Goal: Navigation & Orientation: Understand site structure

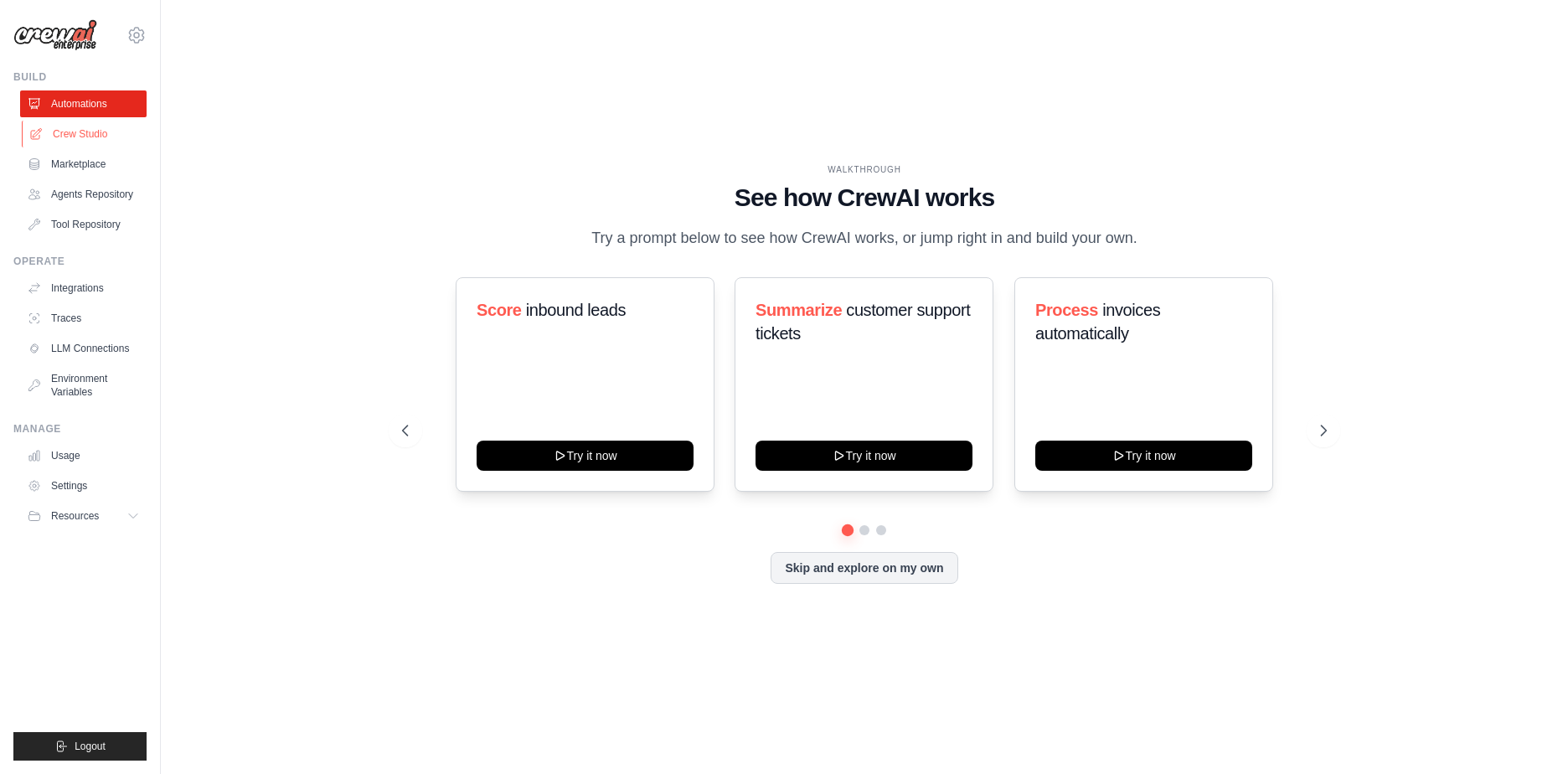
click at [56, 126] on link "Crew Studio" at bounding box center [85, 134] width 126 height 27
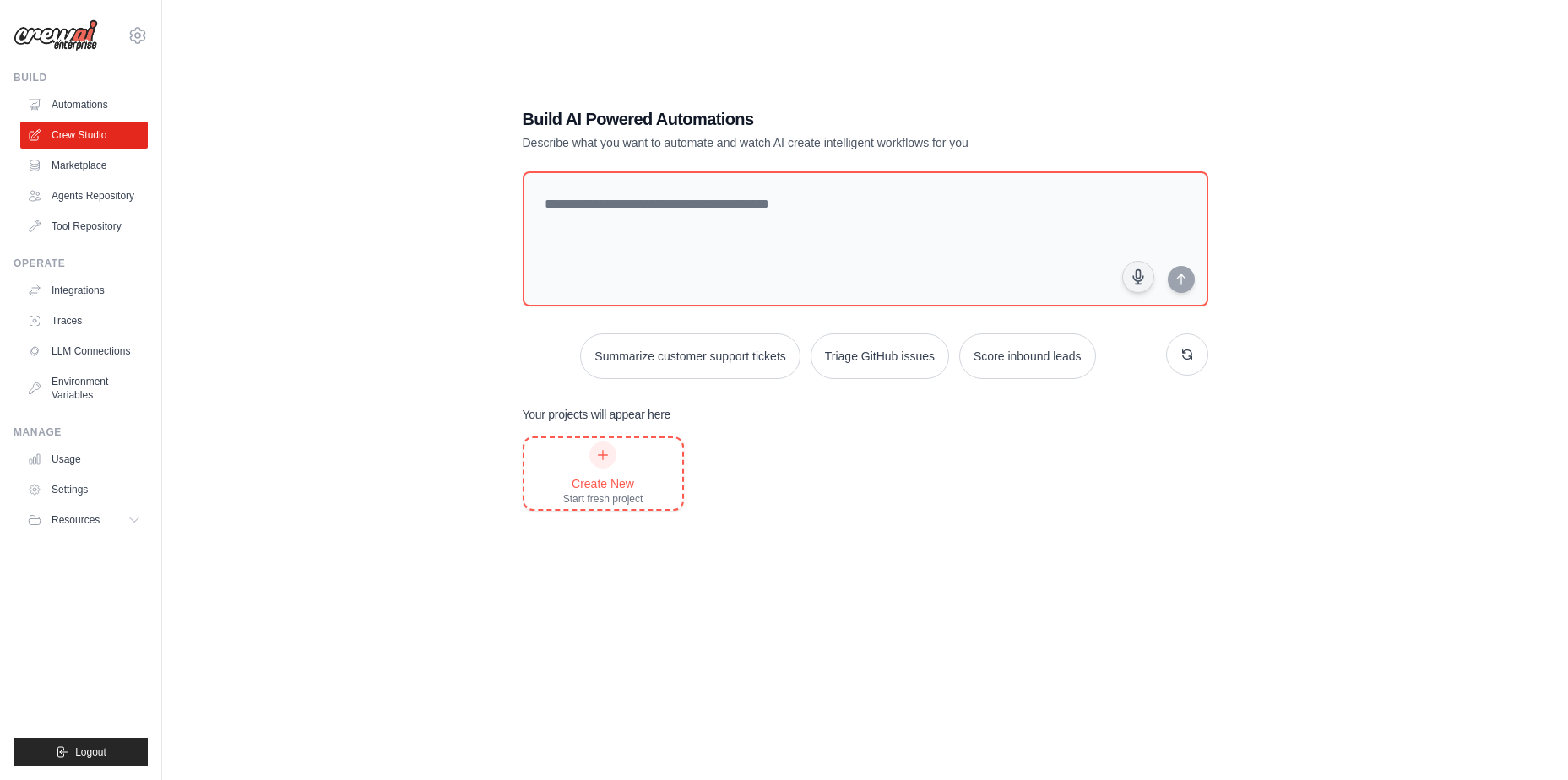
click at [603, 460] on icon at bounding box center [602, 455] width 13 height 13
click at [112, 163] on link "Marketplace" at bounding box center [85, 166] width 127 height 27
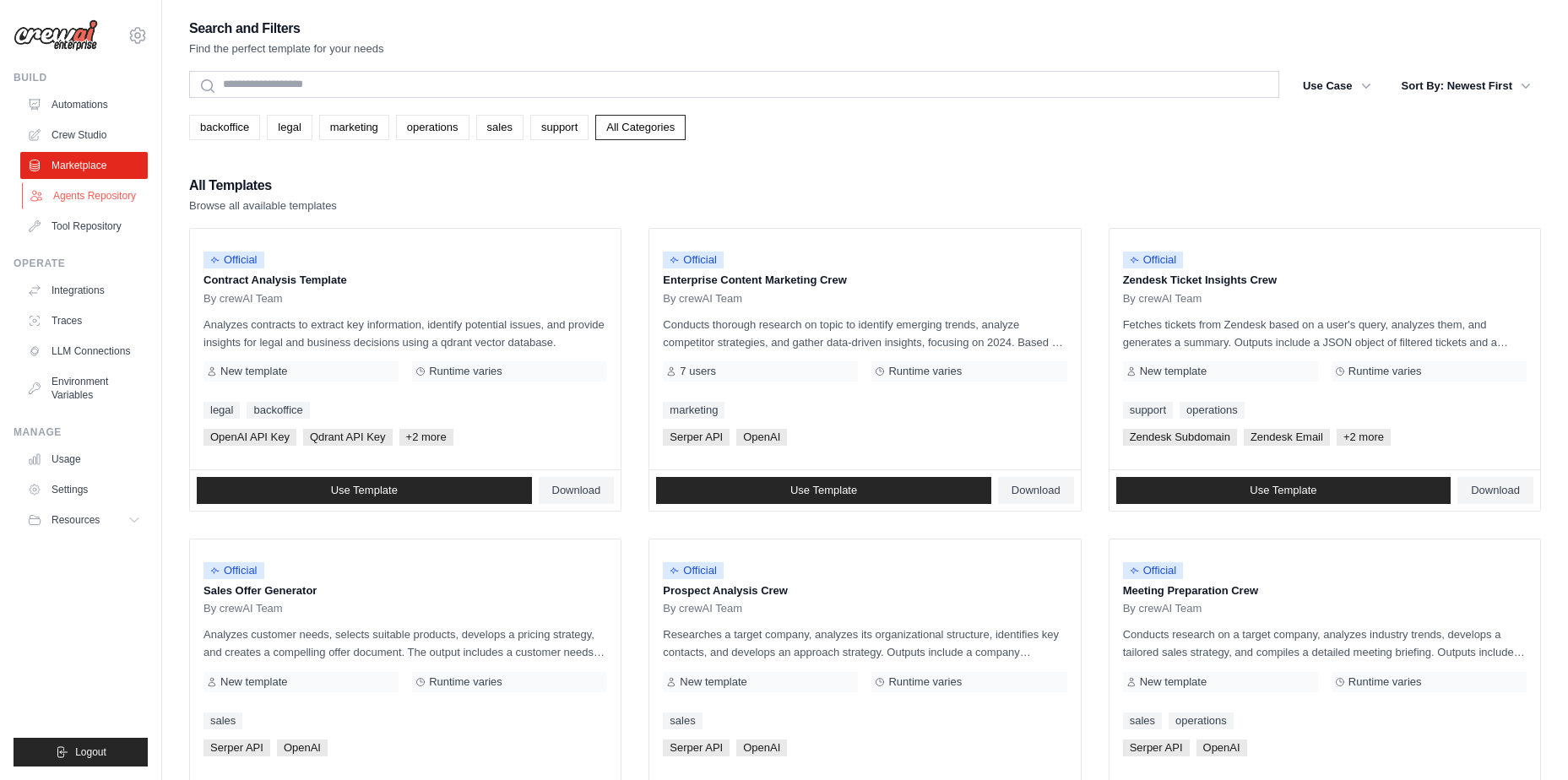
click at [111, 199] on link "Agents Repository" at bounding box center [85, 195] width 127 height 27
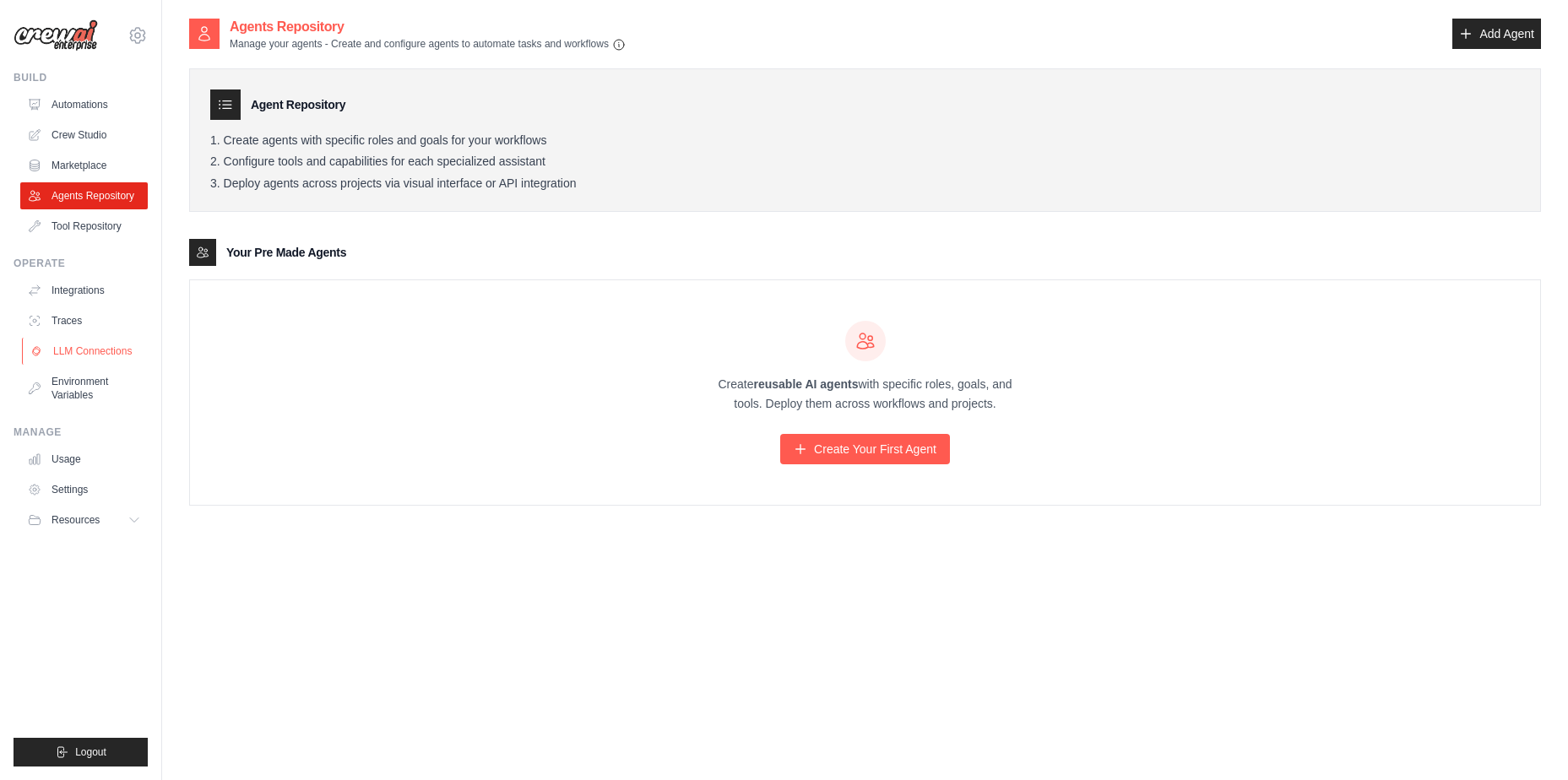
click at [99, 351] on link "LLM Connections" at bounding box center [85, 352] width 127 height 27
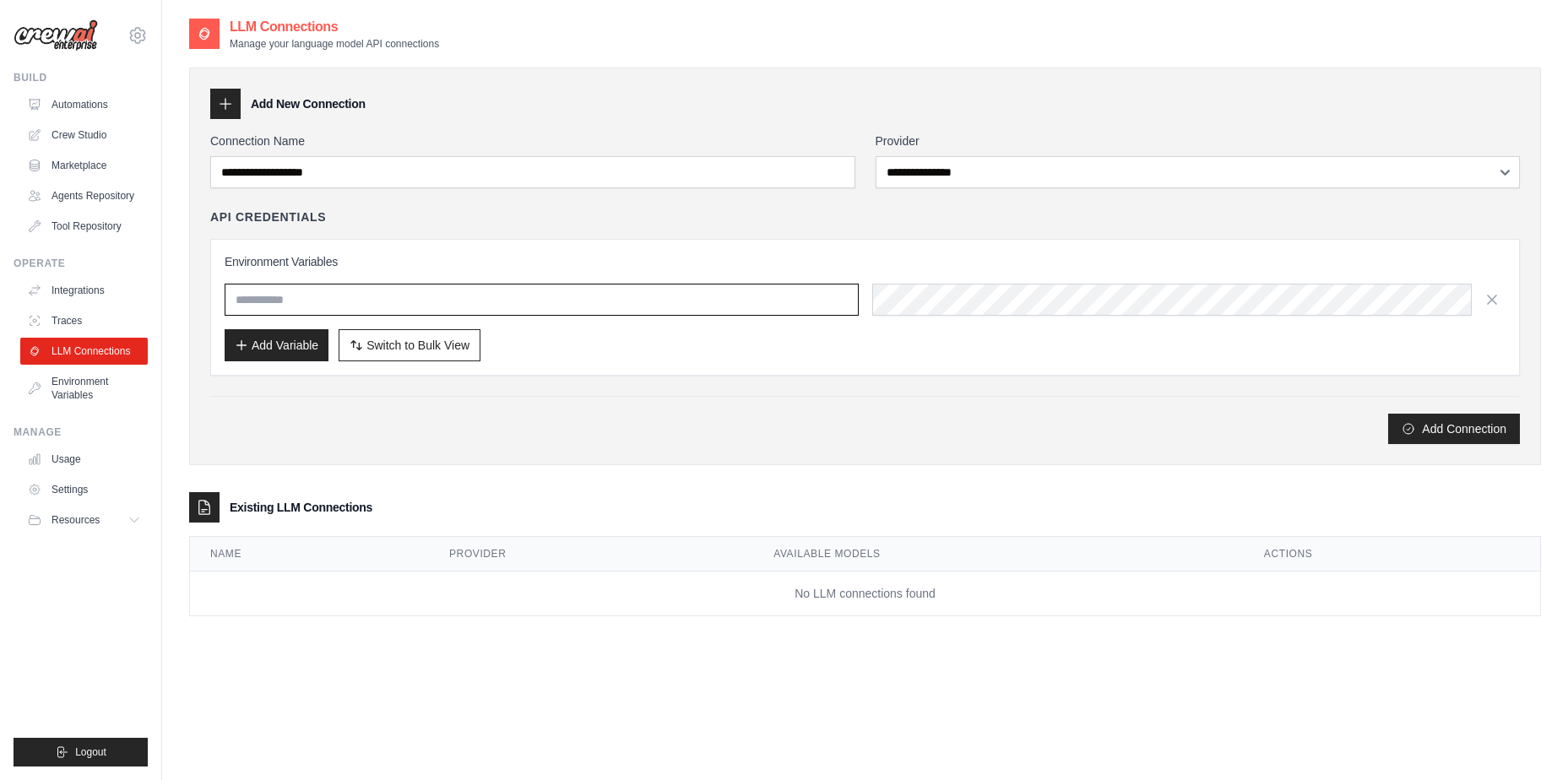
click at [337, 300] on input "text" at bounding box center [541, 299] width 634 height 32
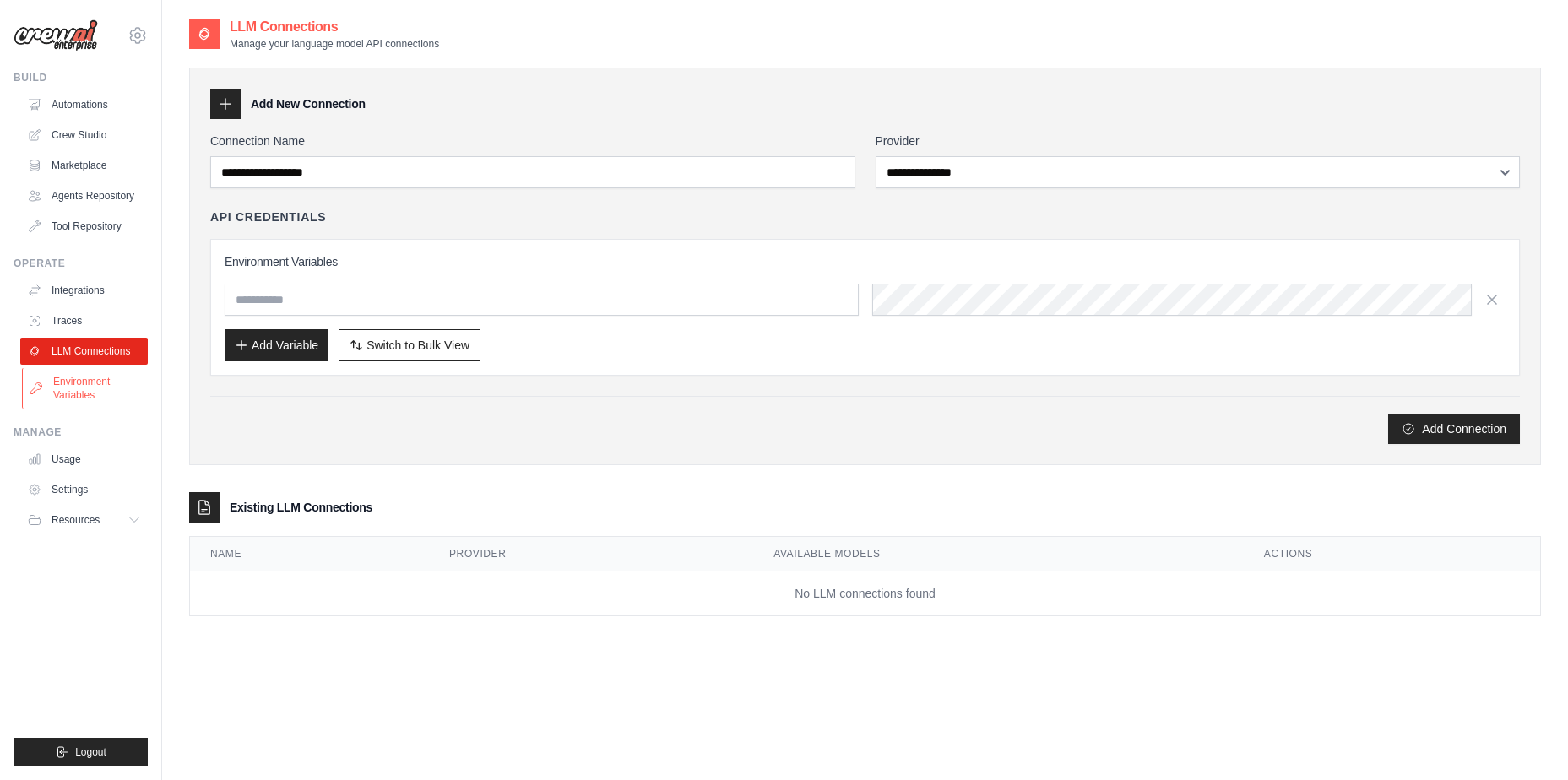
click at [62, 396] on link "Environment Variables" at bounding box center [85, 388] width 127 height 40
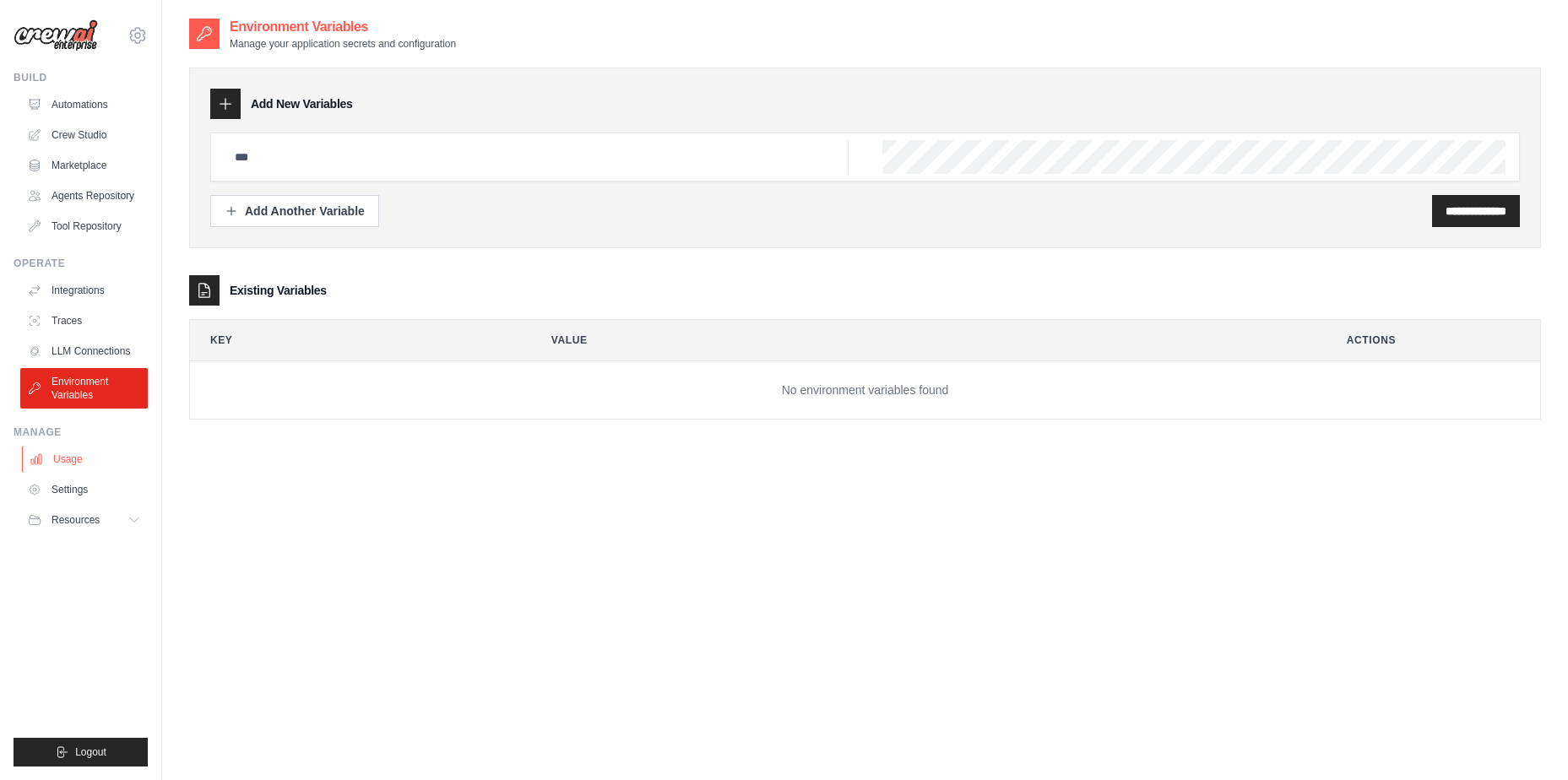
click at [103, 459] on link "Usage" at bounding box center [85, 459] width 127 height 27
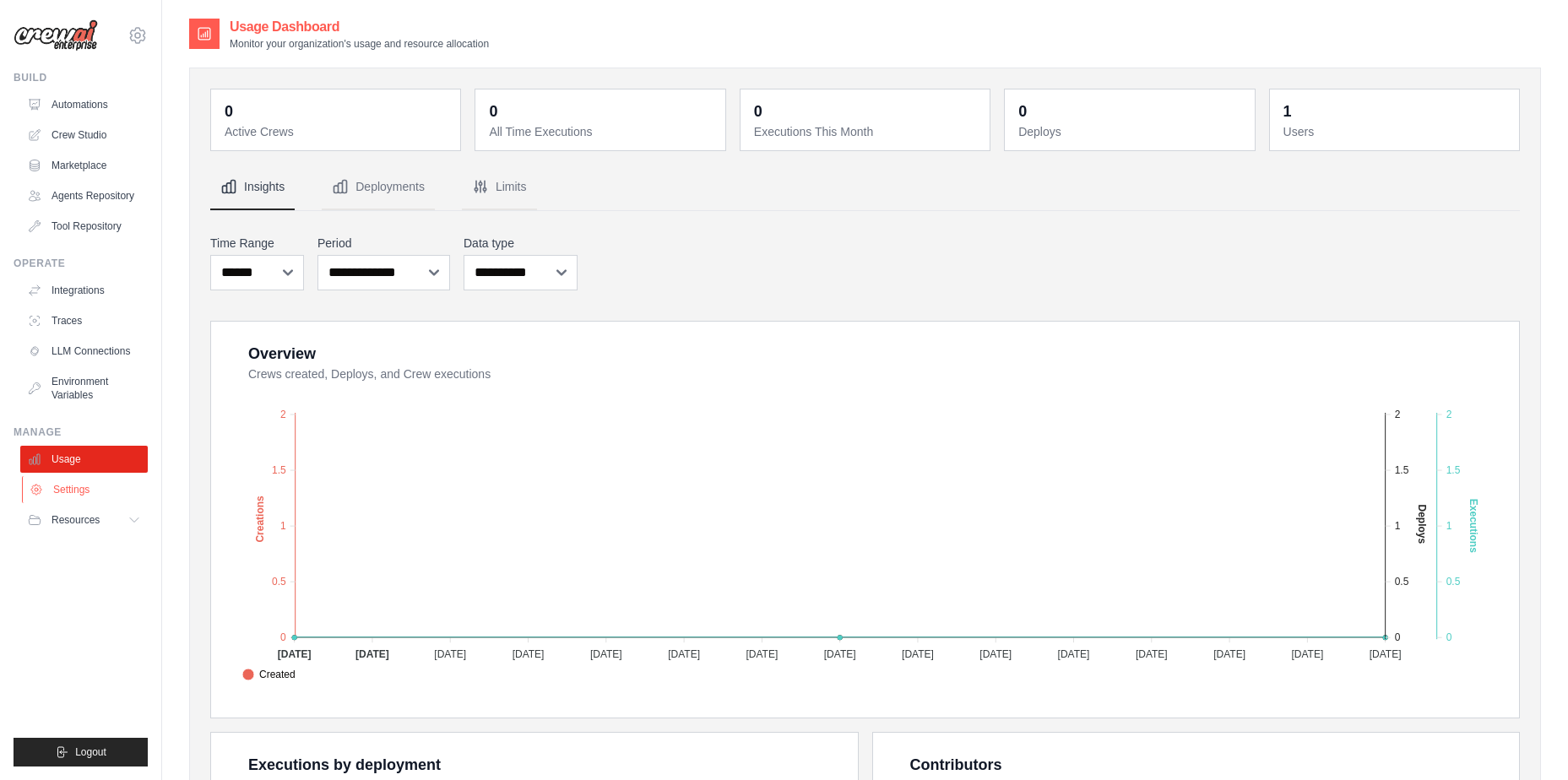
click at [86, 492] on link "Settings" at bounding box center [85, 490] width 127 height 27
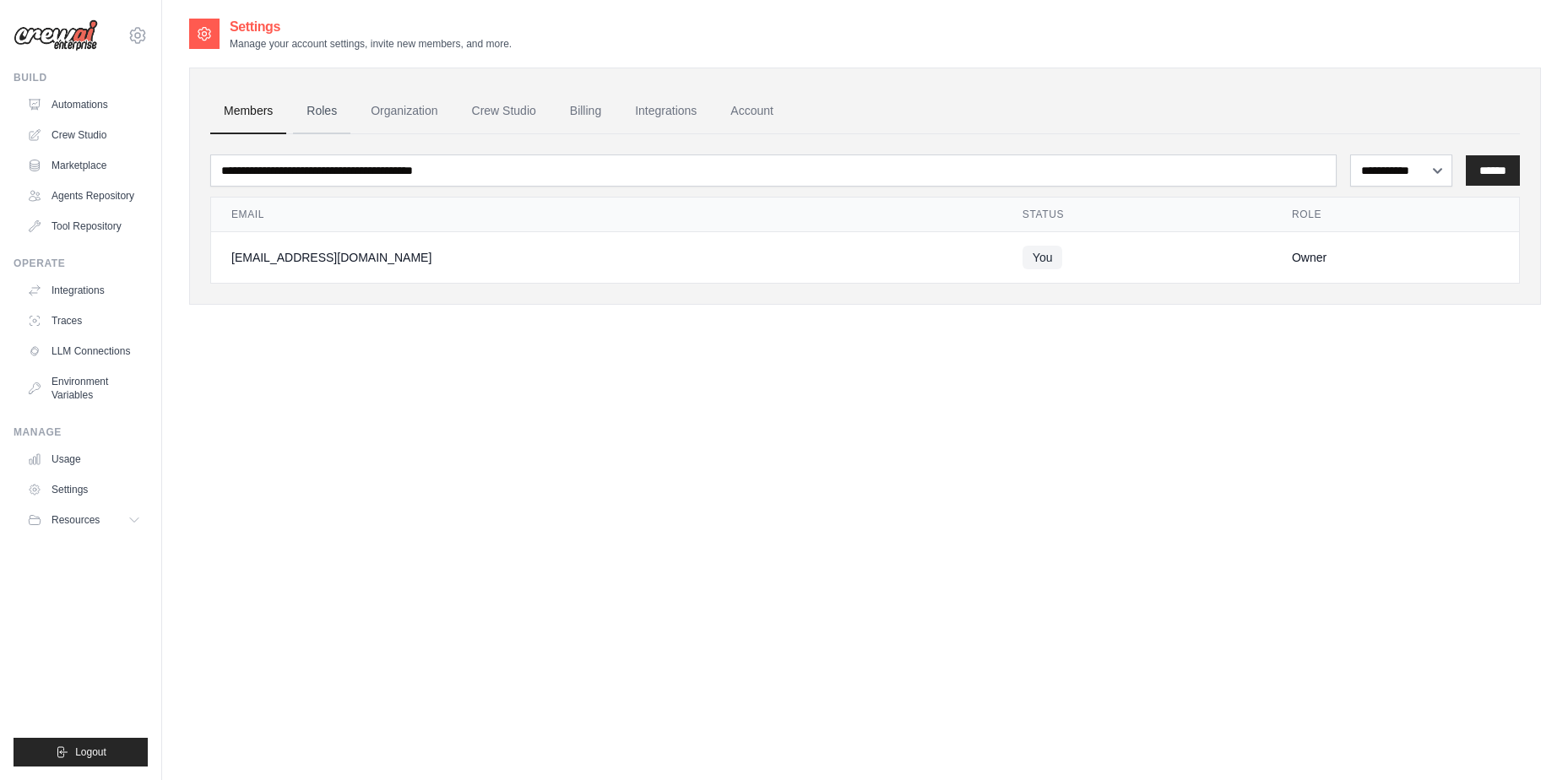
click at [317, 111] on link "Roles" at bounding box center [322, 112] width 57 height 46
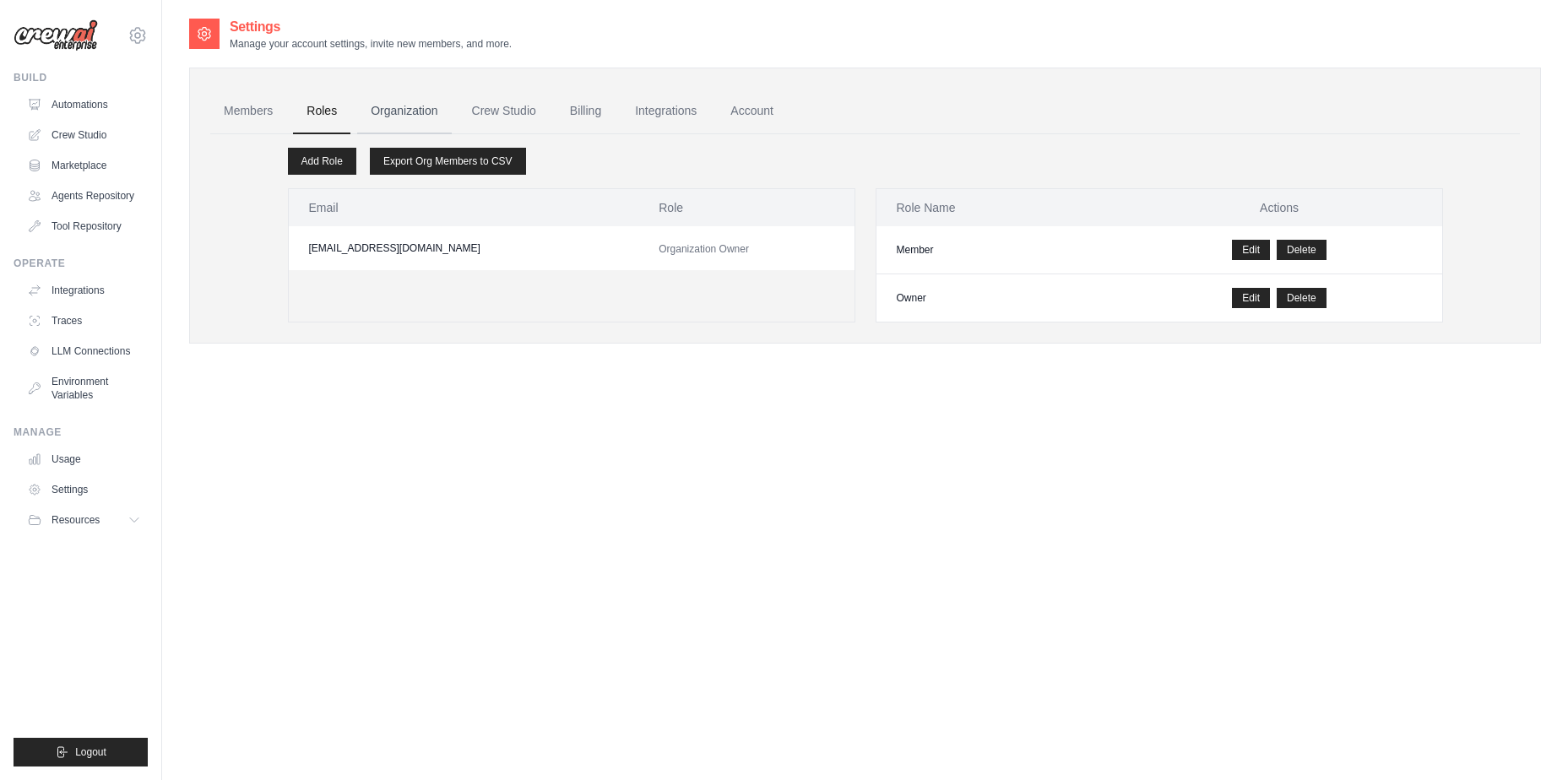
click at [420, 111] on link "Organization" at bounding box center [404, 112] width 94 height 46
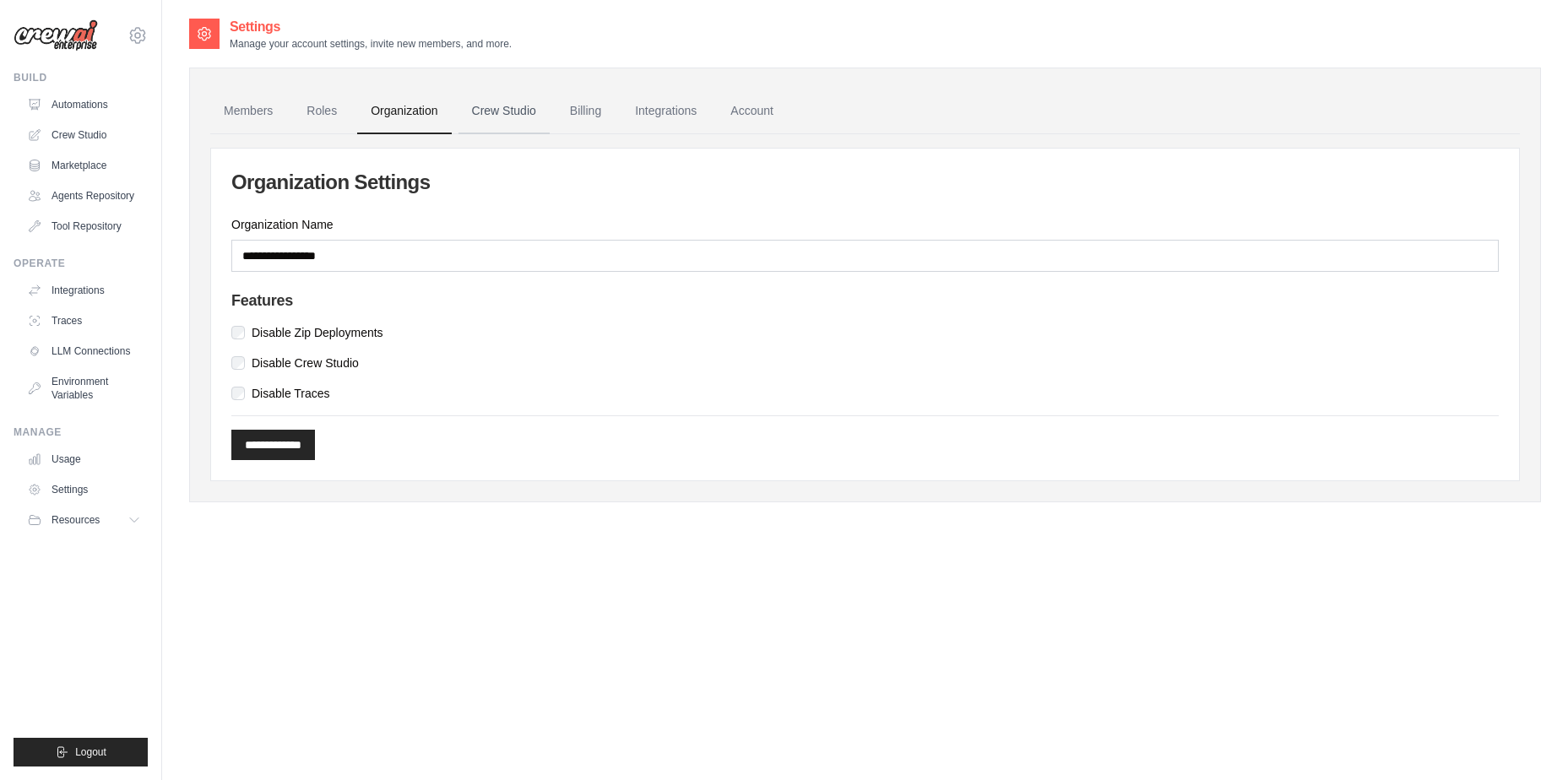
click at [493, 110] on link "Crew Studio" at bounding box center [504, 112] width 91 height 46
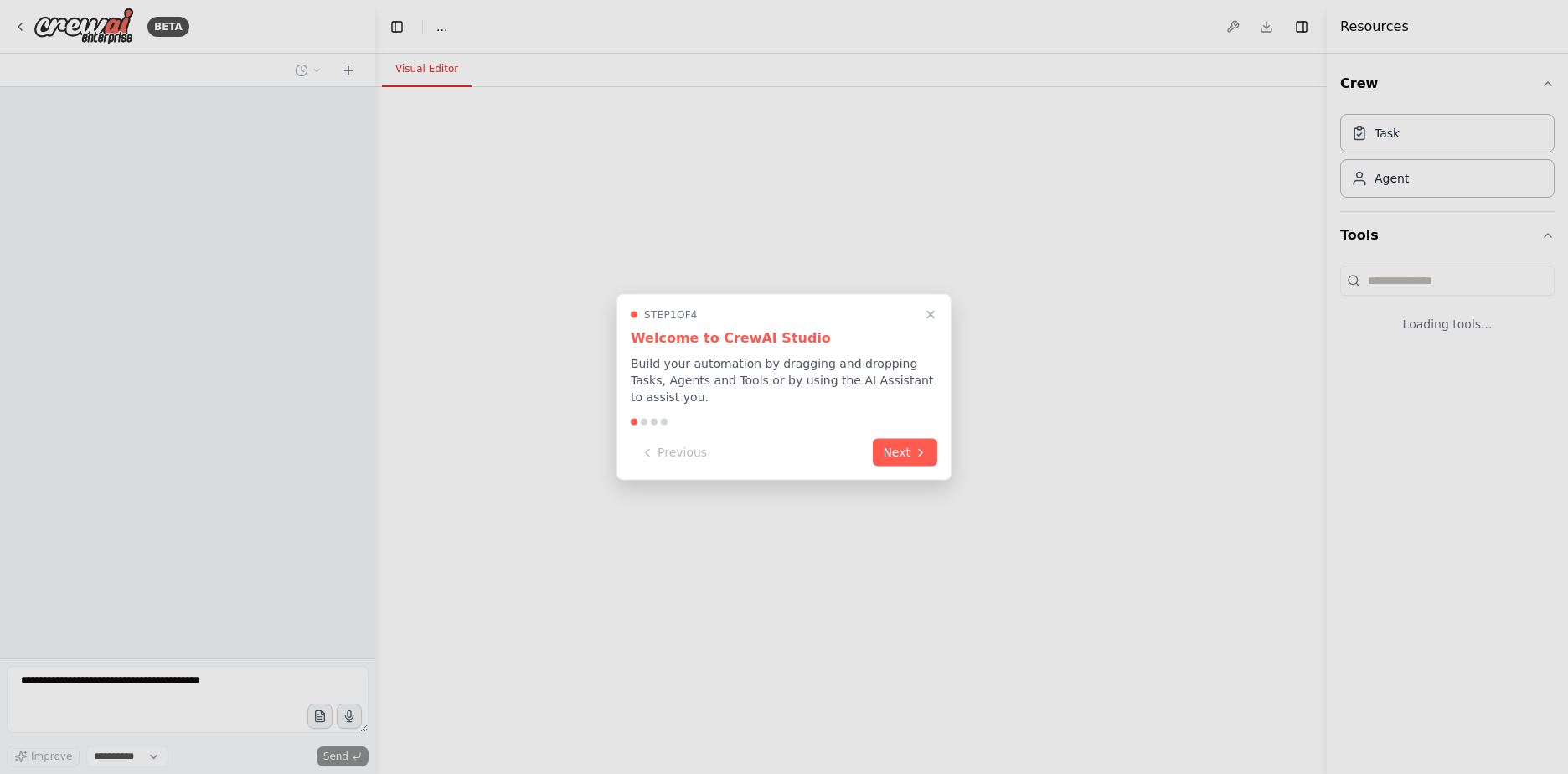
select select "****"
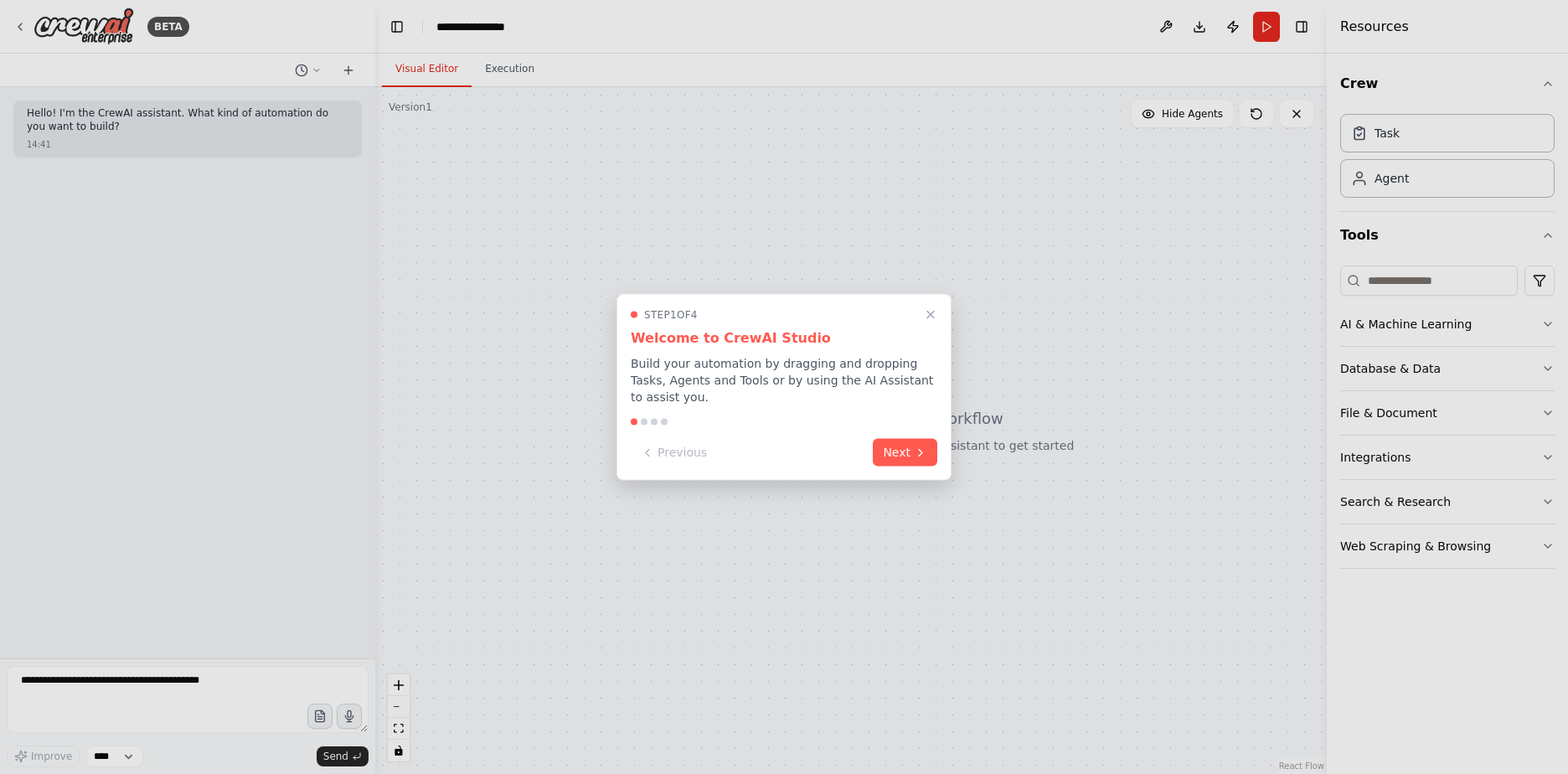
click at [908, 427] on div "Step 1 of 4 Welcome to CrewAI Studio Build your automation by dragging and drop…" at bounding box center [784, 387] width 335 height 187
click at [911, 449] on button "Next" at bounding box center [905, 451] width 65 height 28
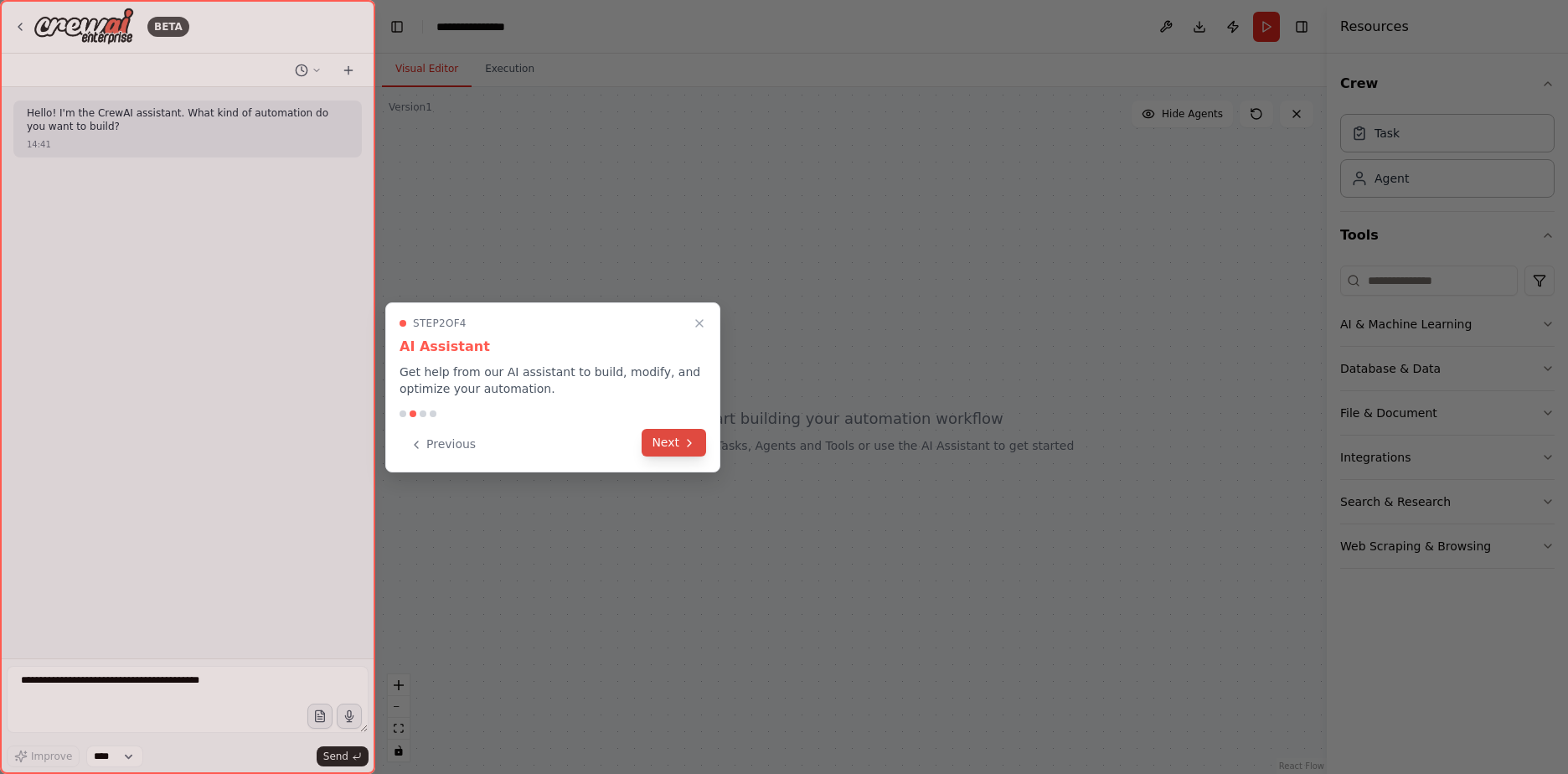
click at [681, 446] on button "Next" at bounding box center [674, 442] width 65 height 28
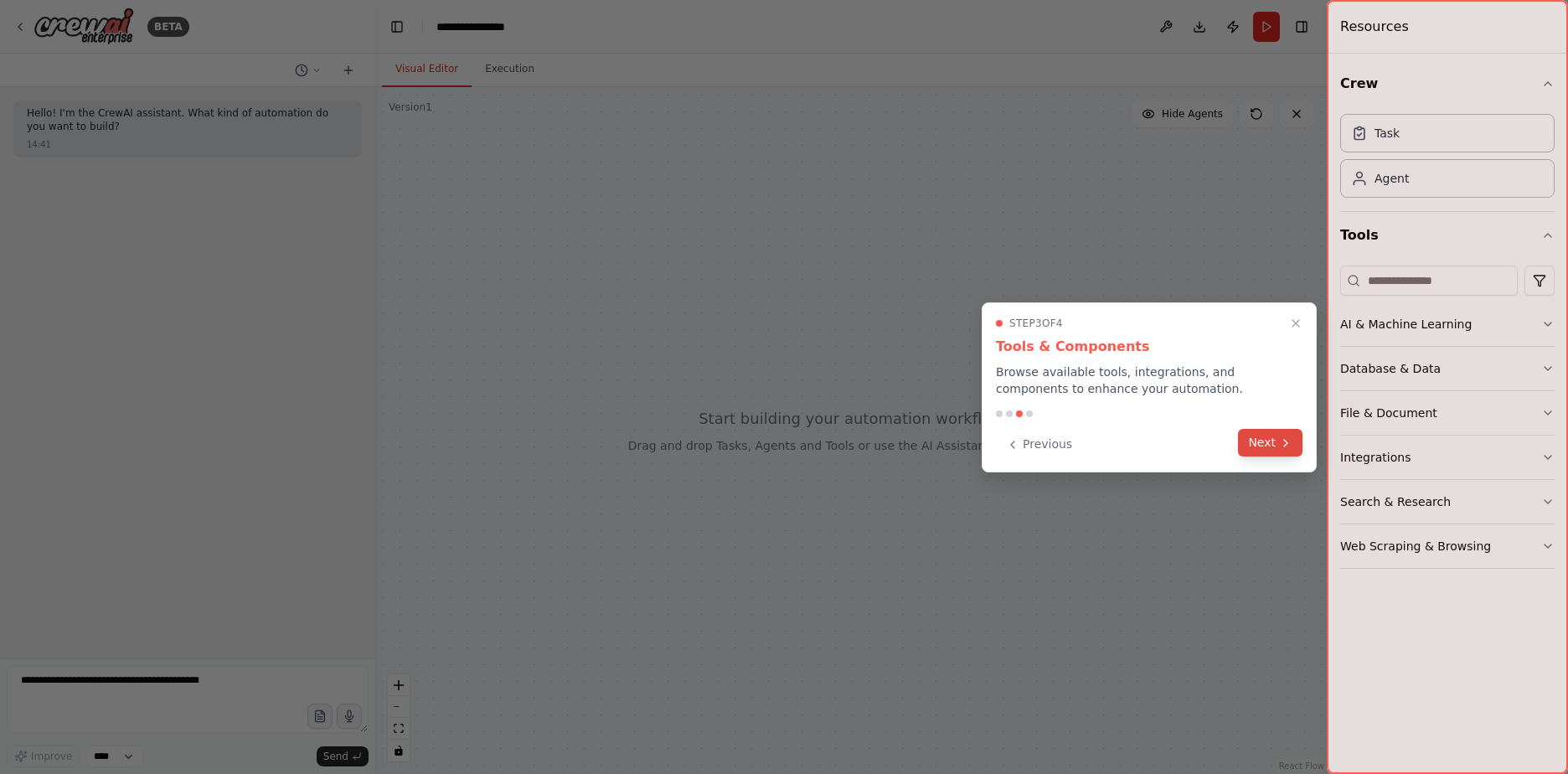
click at [1283, 446] on icon at bounding box center [1286, 443] width 13 height 13
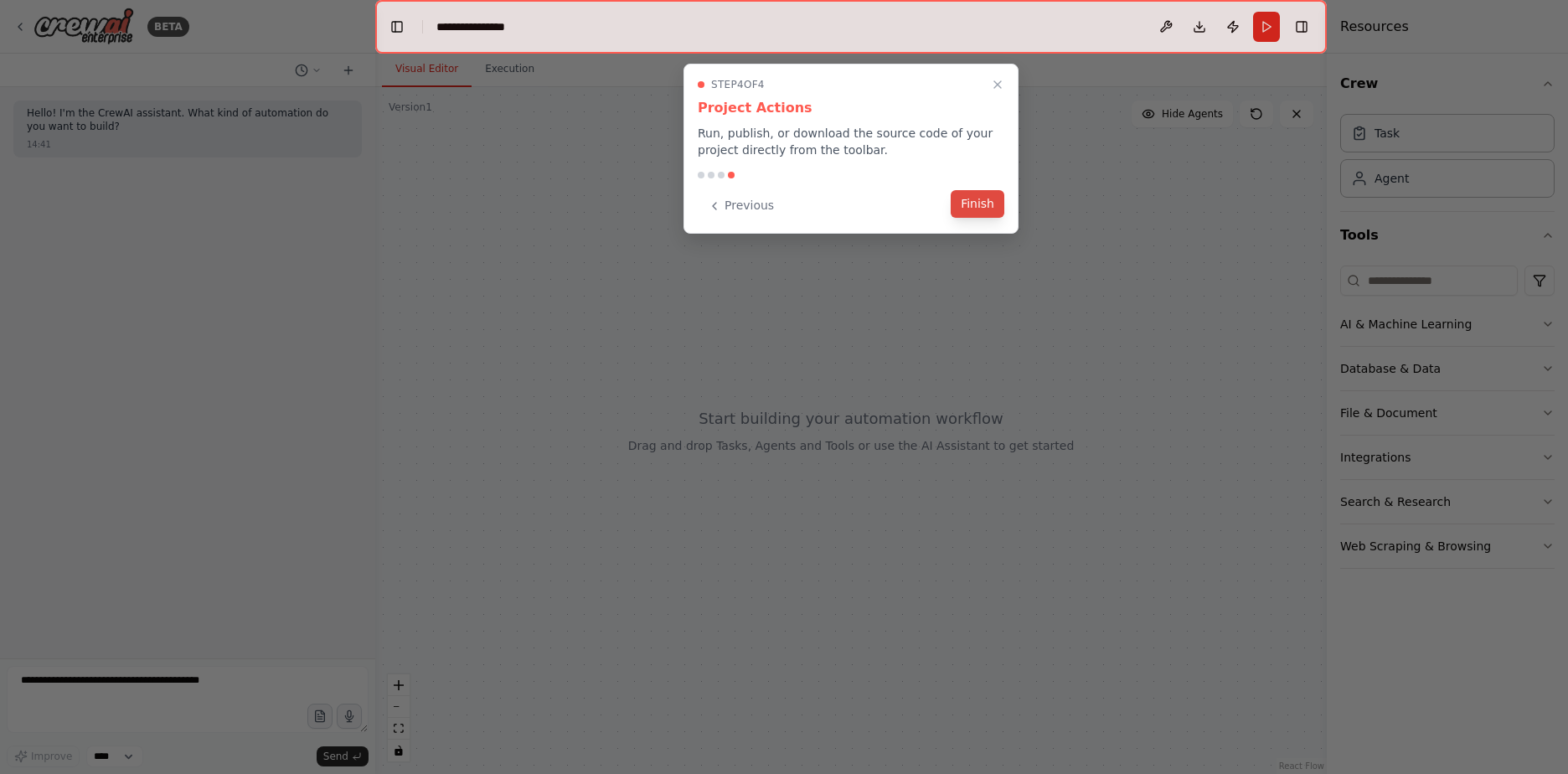
click at [975, 196] on button "Finish" at bounding box center [977, 203] width 53 height 28
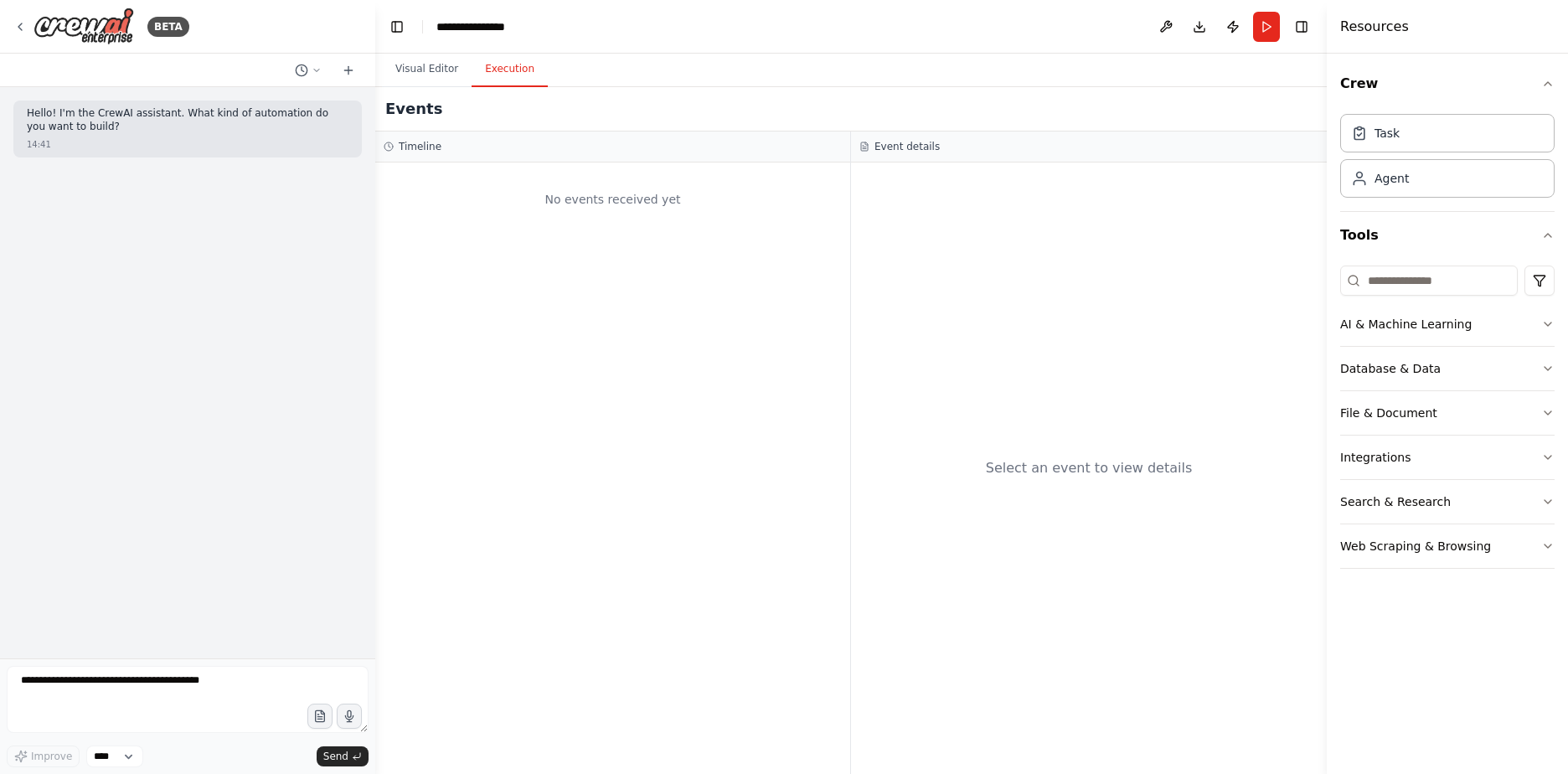
click at [498, 79] on button "Execution" at bounding box center [509, 69] width 76 height 35
click at [415, 78] on button "Visual Editor" at bounding box center [427, 69] width 89 height 35
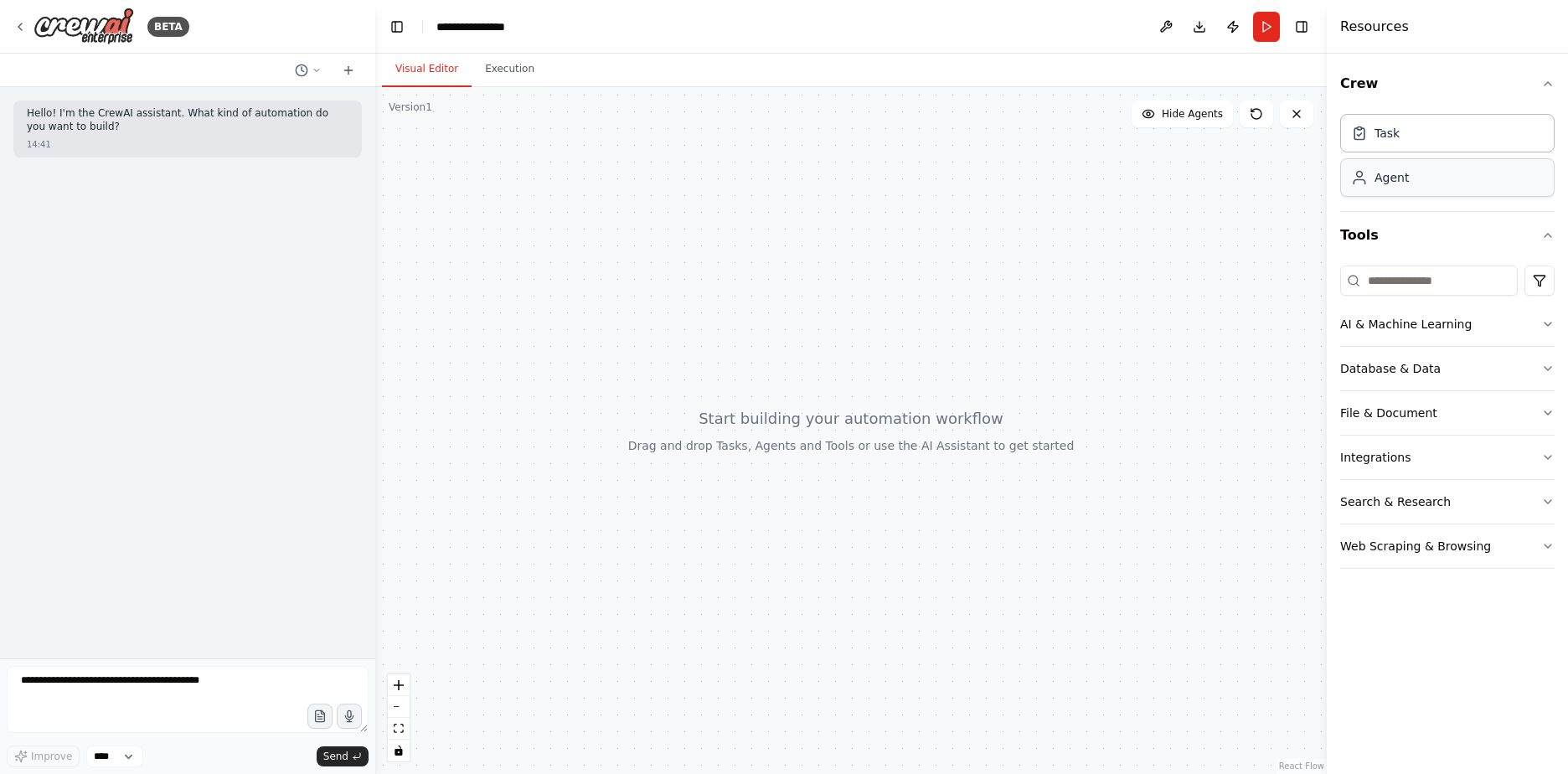
click at [1384, 183] on div "Agent" at bounding box center [1391, 178] width 34 height 17
click at [1384, 178] on div "Agent" at bounding box center [1391, 178] width 34 height 17
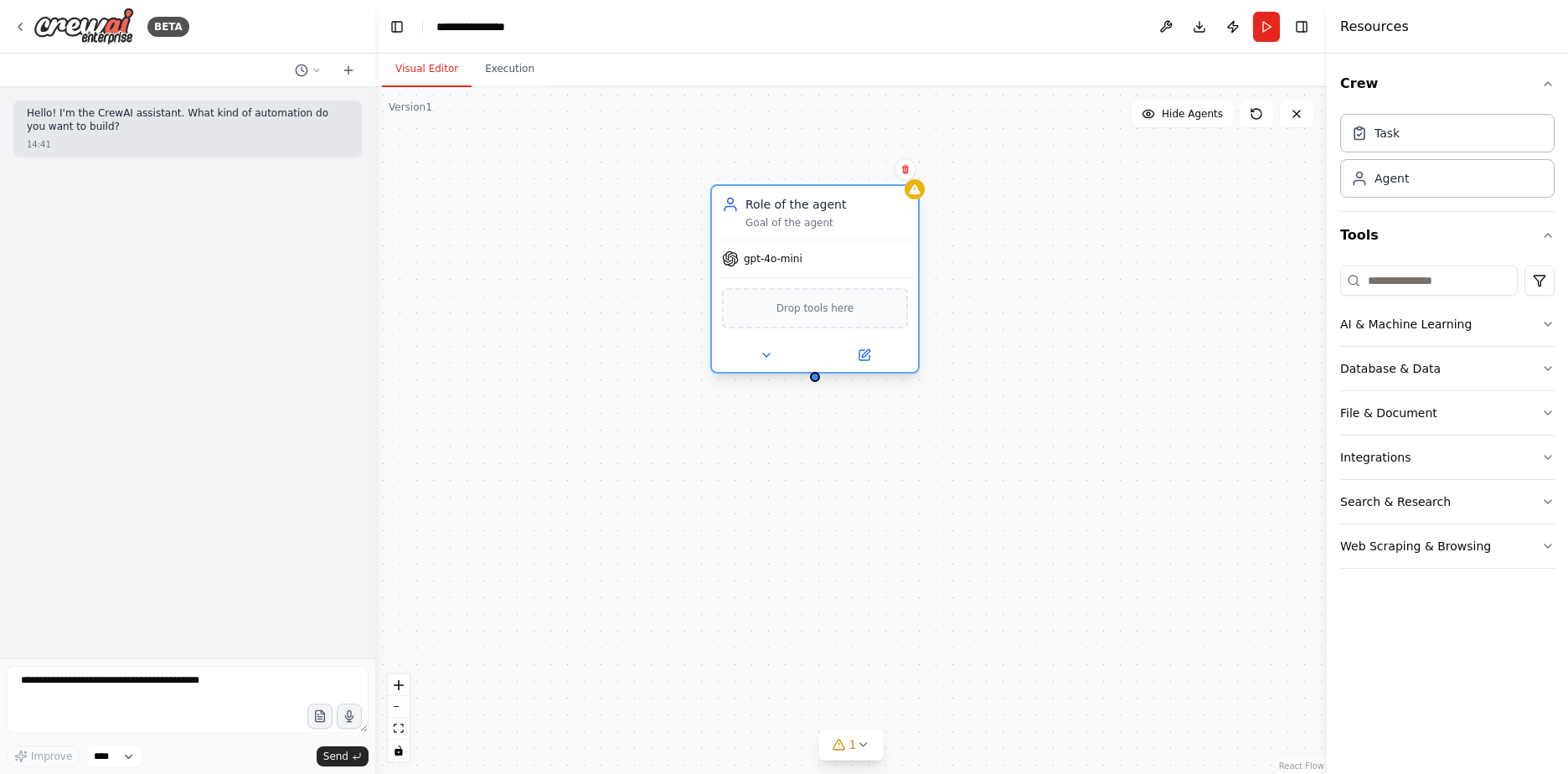
drag, startPoint x: 975, startPoint y: 217, endPoint x: 848, endPoint y: 216, distance: 127.0
click at [848, 213] on div "Role of the agent Goal of the agent" at bounding box center [826, 212] width 163 height 33
click at [798, 313] on span "Drop tools here" at bounding box center [798, 309] width 78 height 17
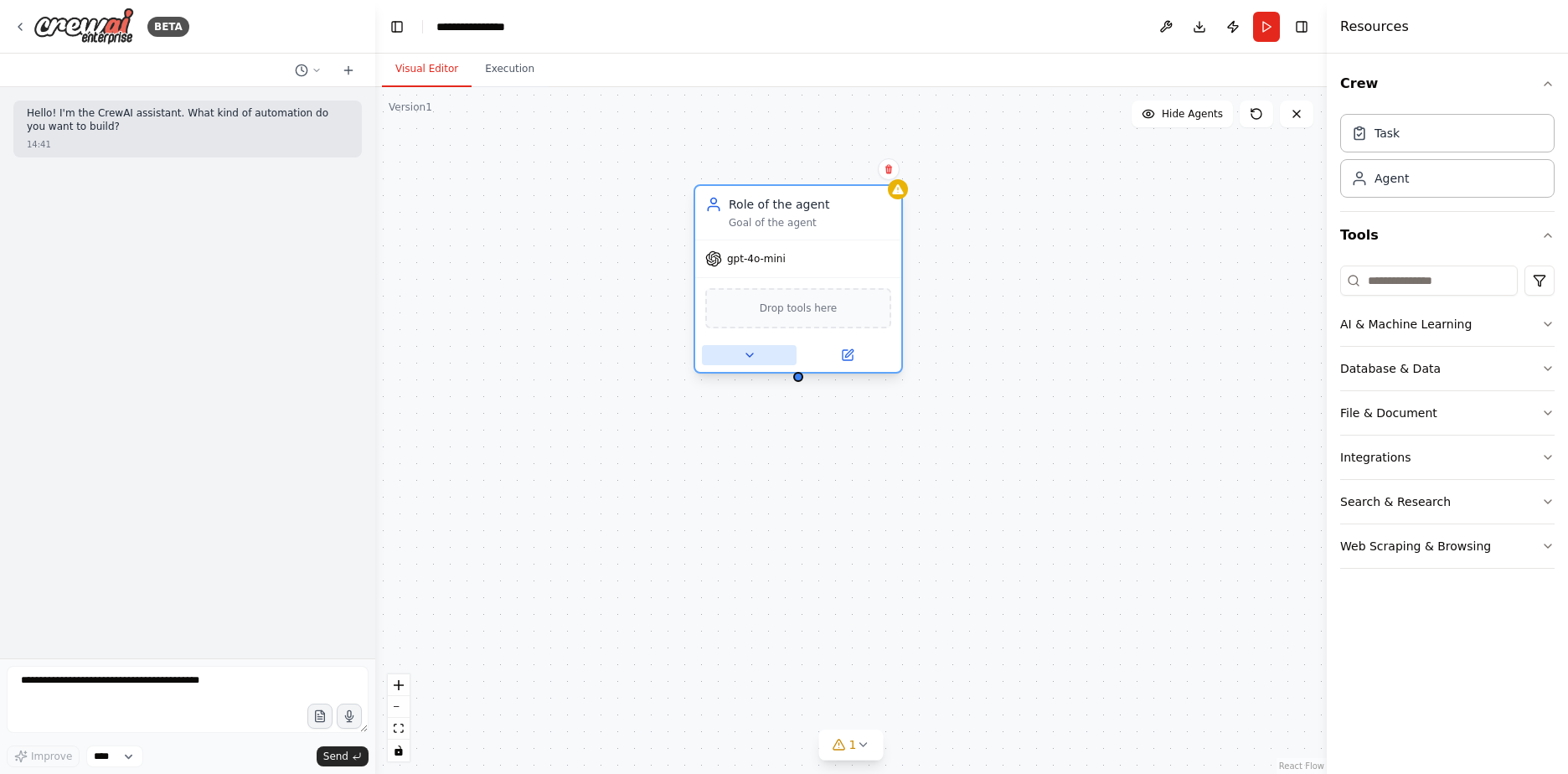
click at [751, 359] on icon at bounding box center [750, 356] width 13 height 13
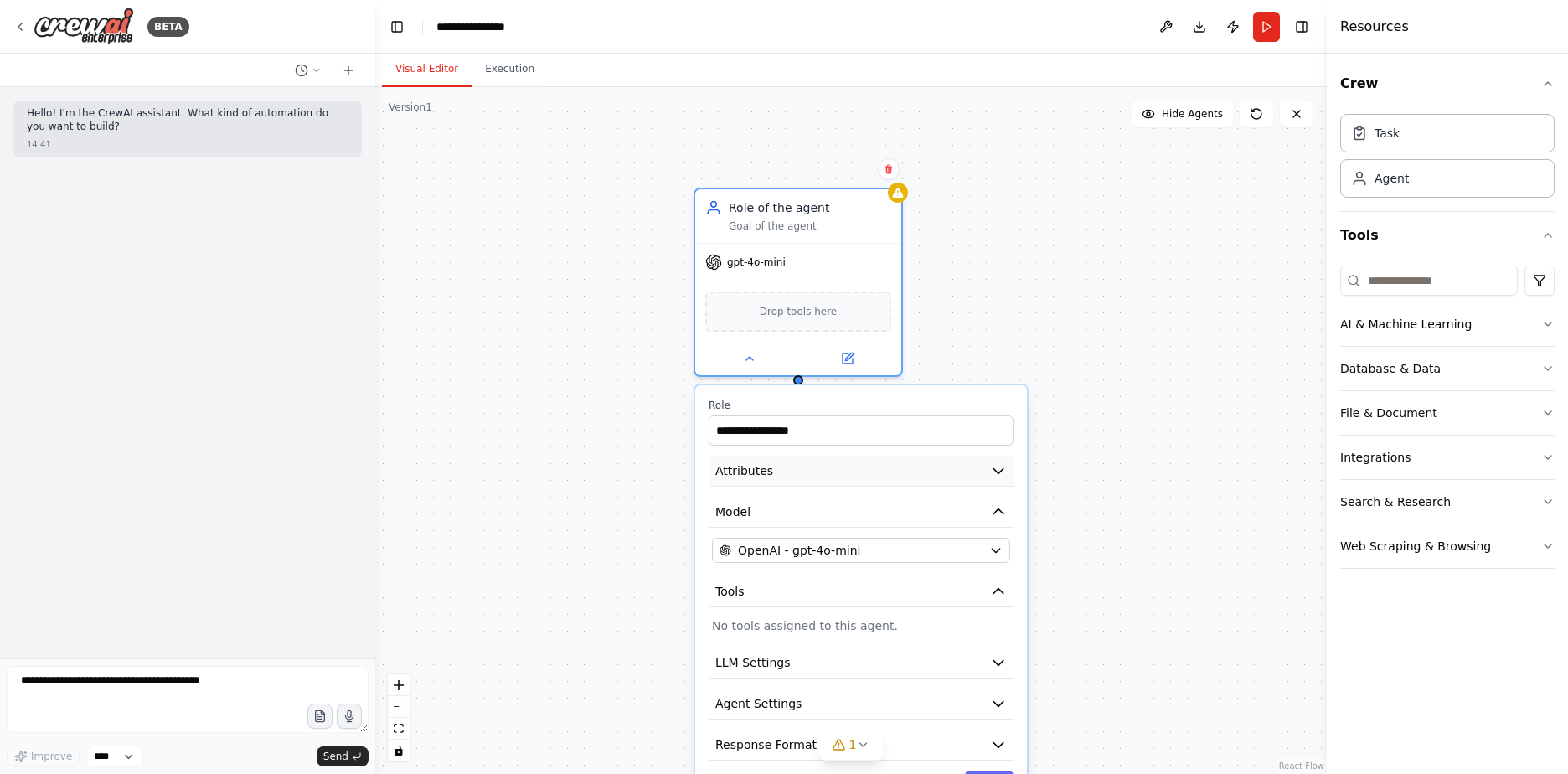
click at [815, 477] on button "Attributes" at bounding box center [861, 472] width 305 height 31
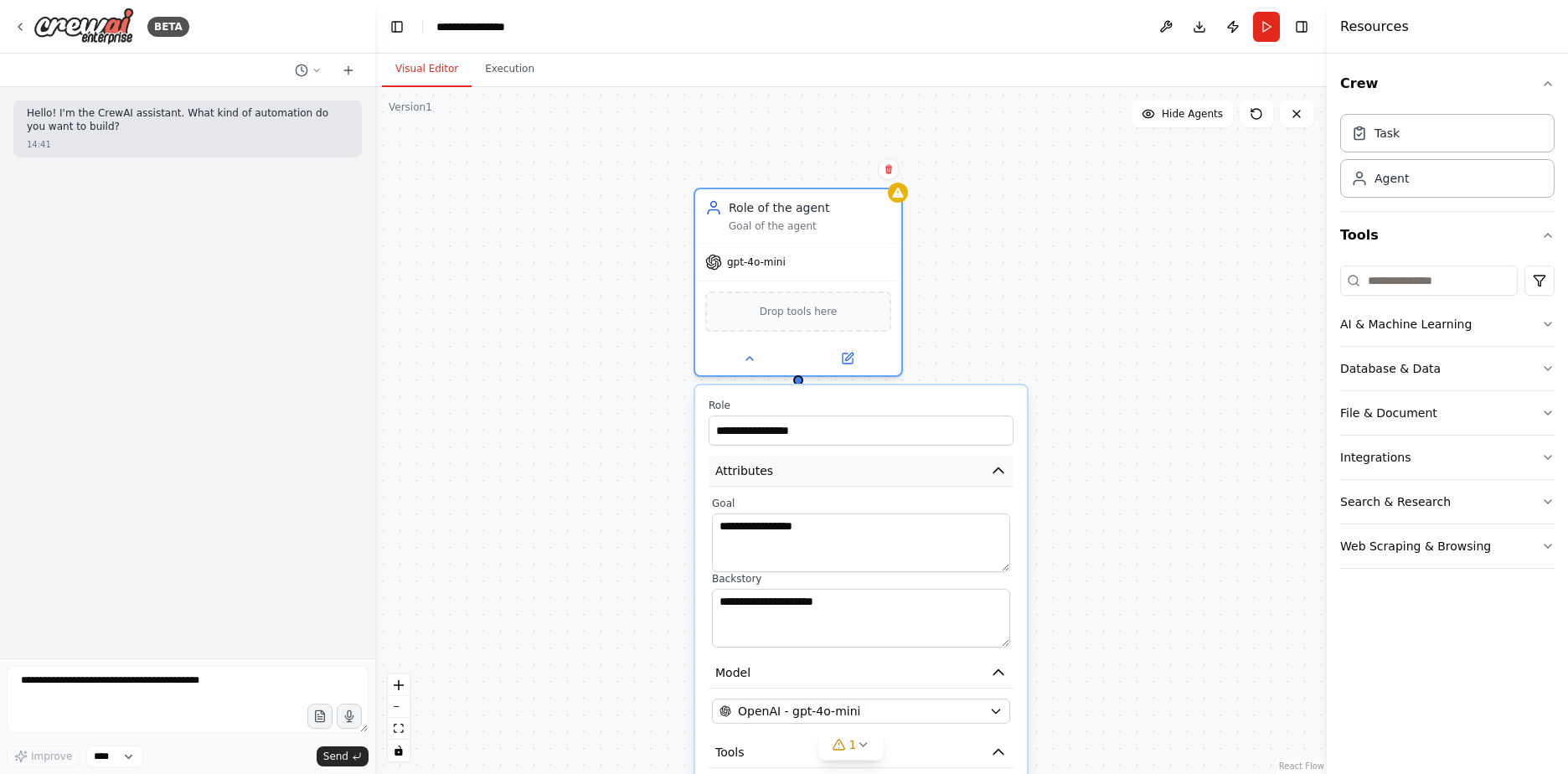
click at [815, 477] on button "Attributes" at bounding box center [861, 472] width 305 height 31
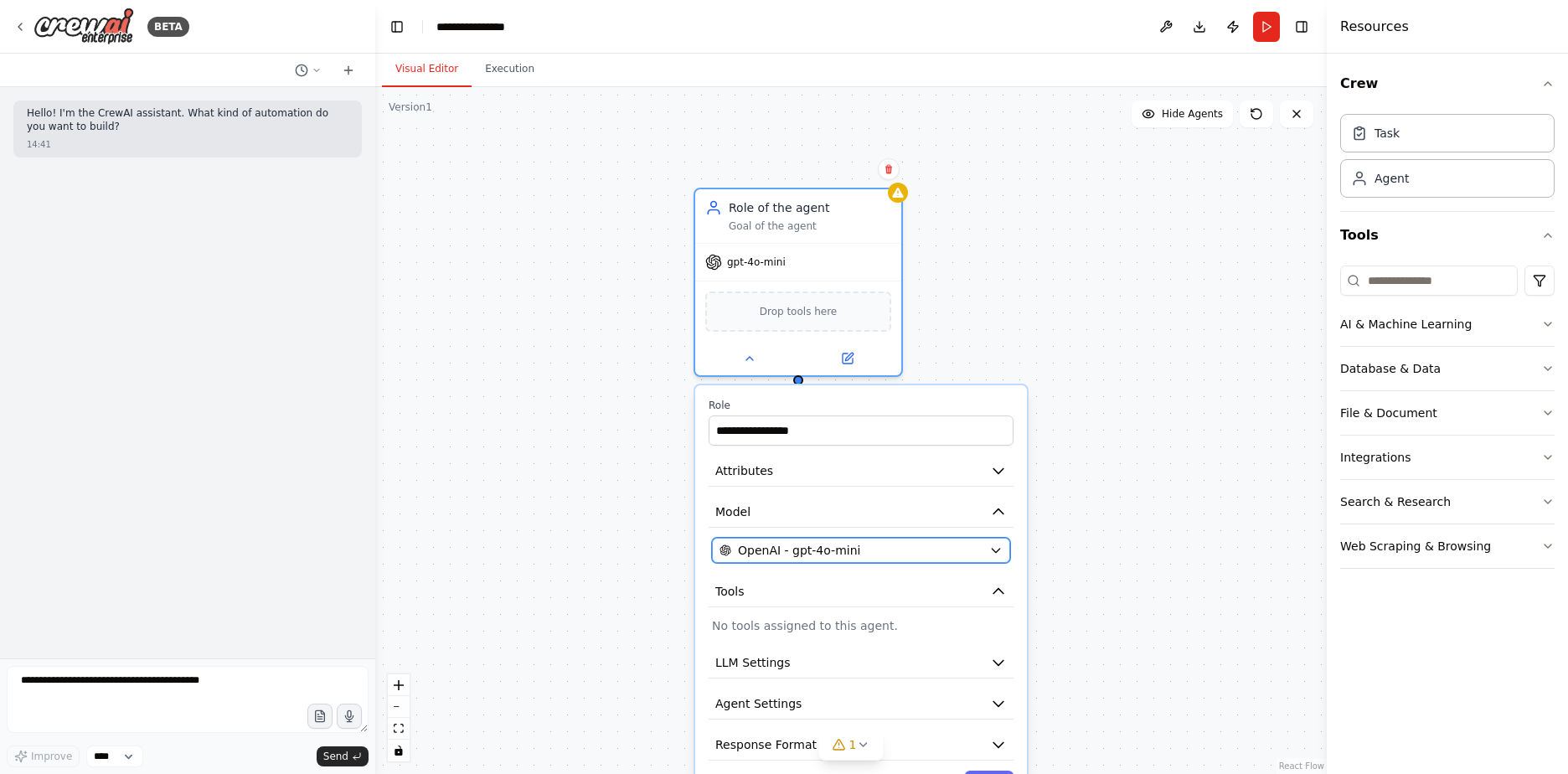
click at [814, 550] on span "OpenAI - gpt-4o-mini" at bounding box center [799, 551] width 123 height 17
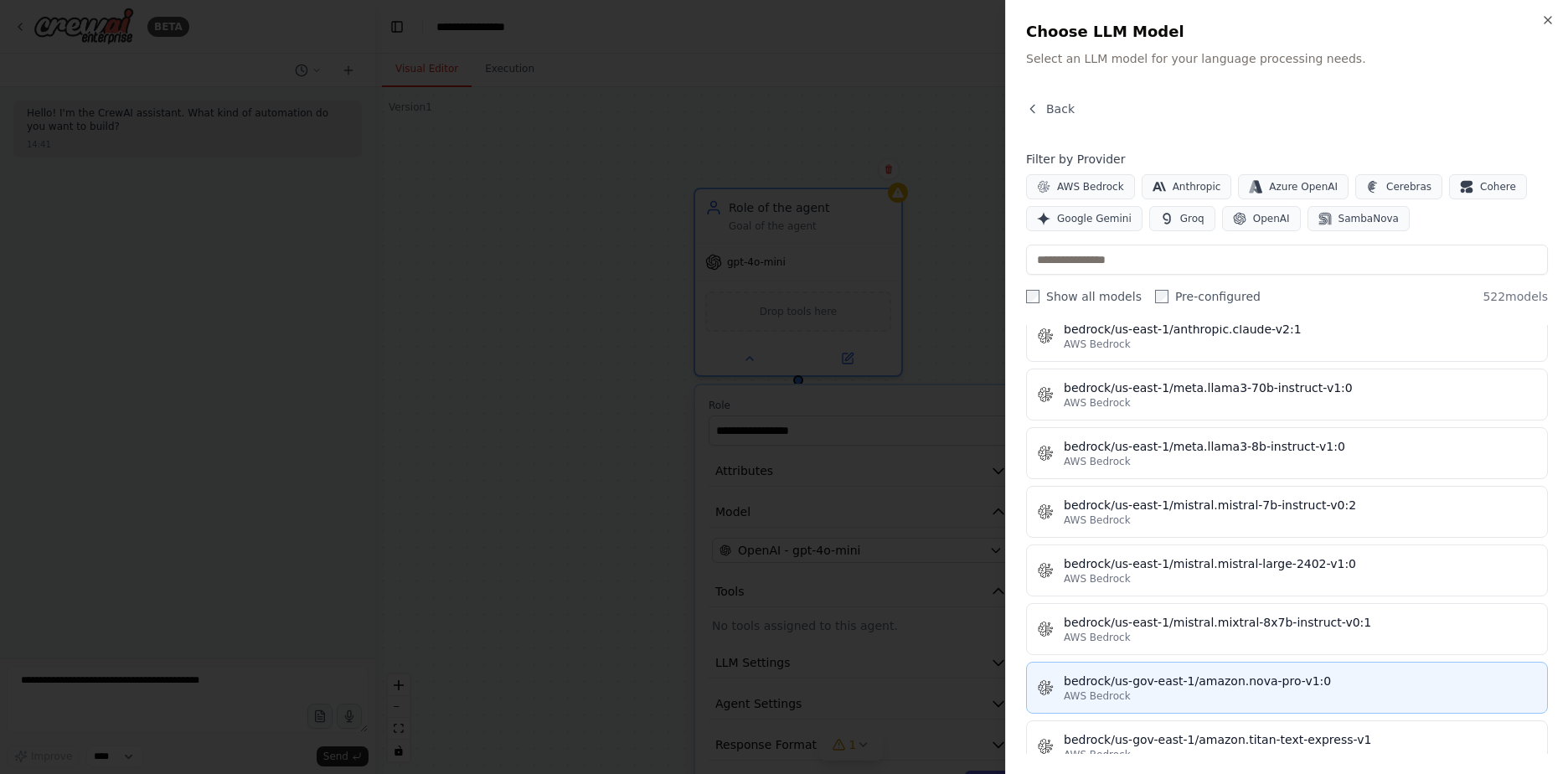
scroll to position [4777, 0]
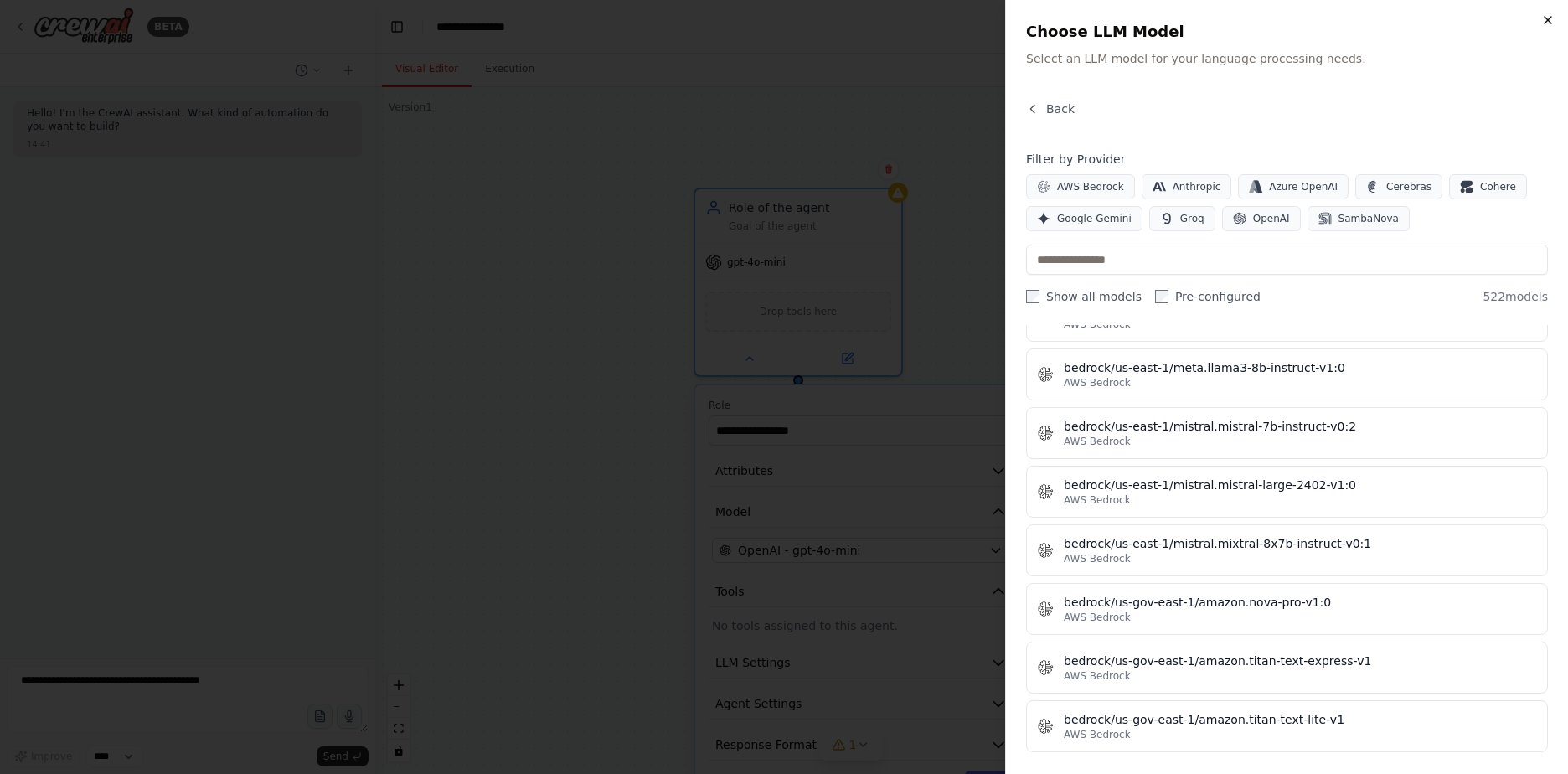
click at [1552, 21] on icon "button" at bounding box center [1548, 20] width 13 height 13
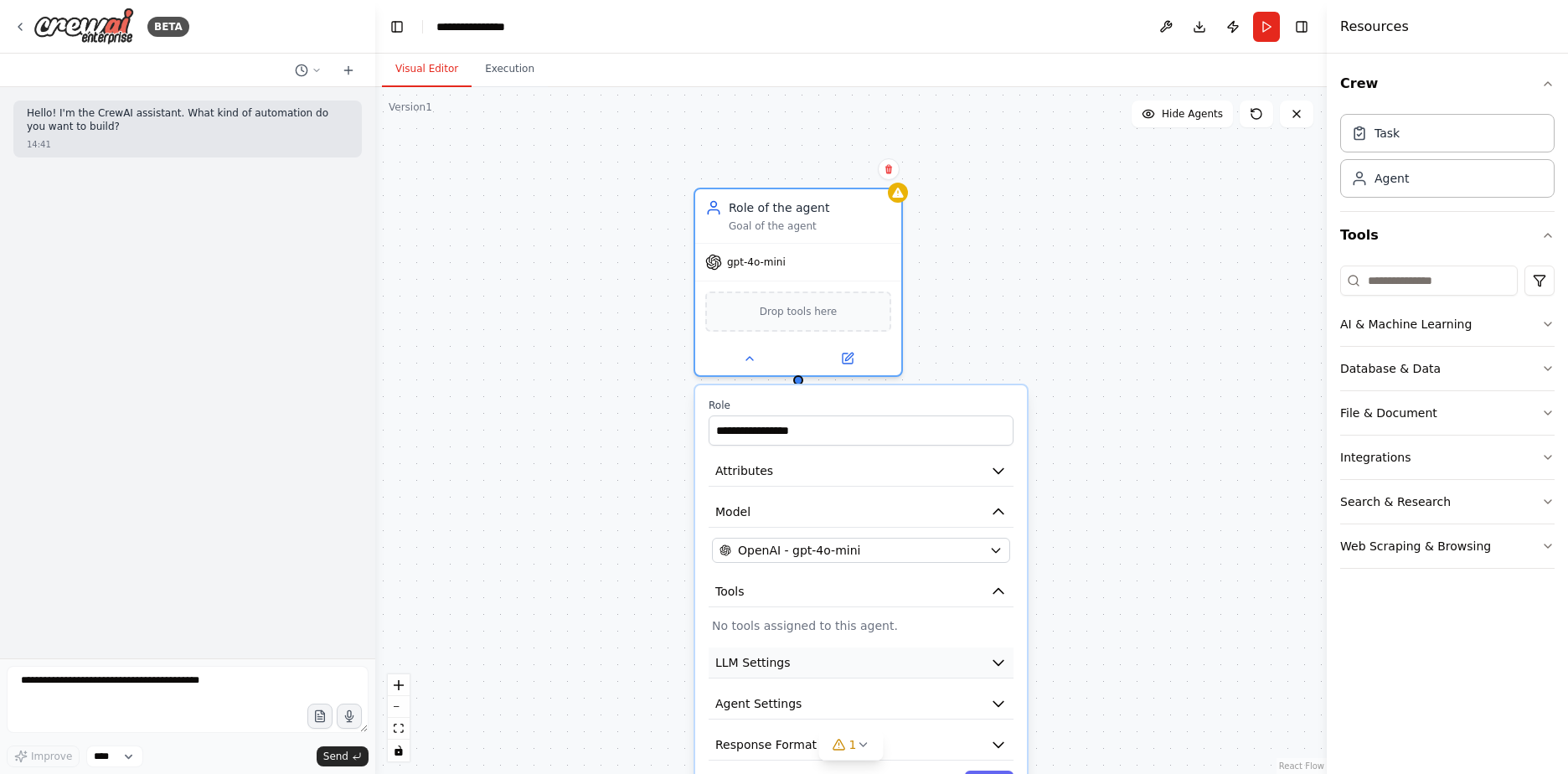
click at [924, 659] on button "LLM Settings" at bounding box center [861, 663] width 305 height 31
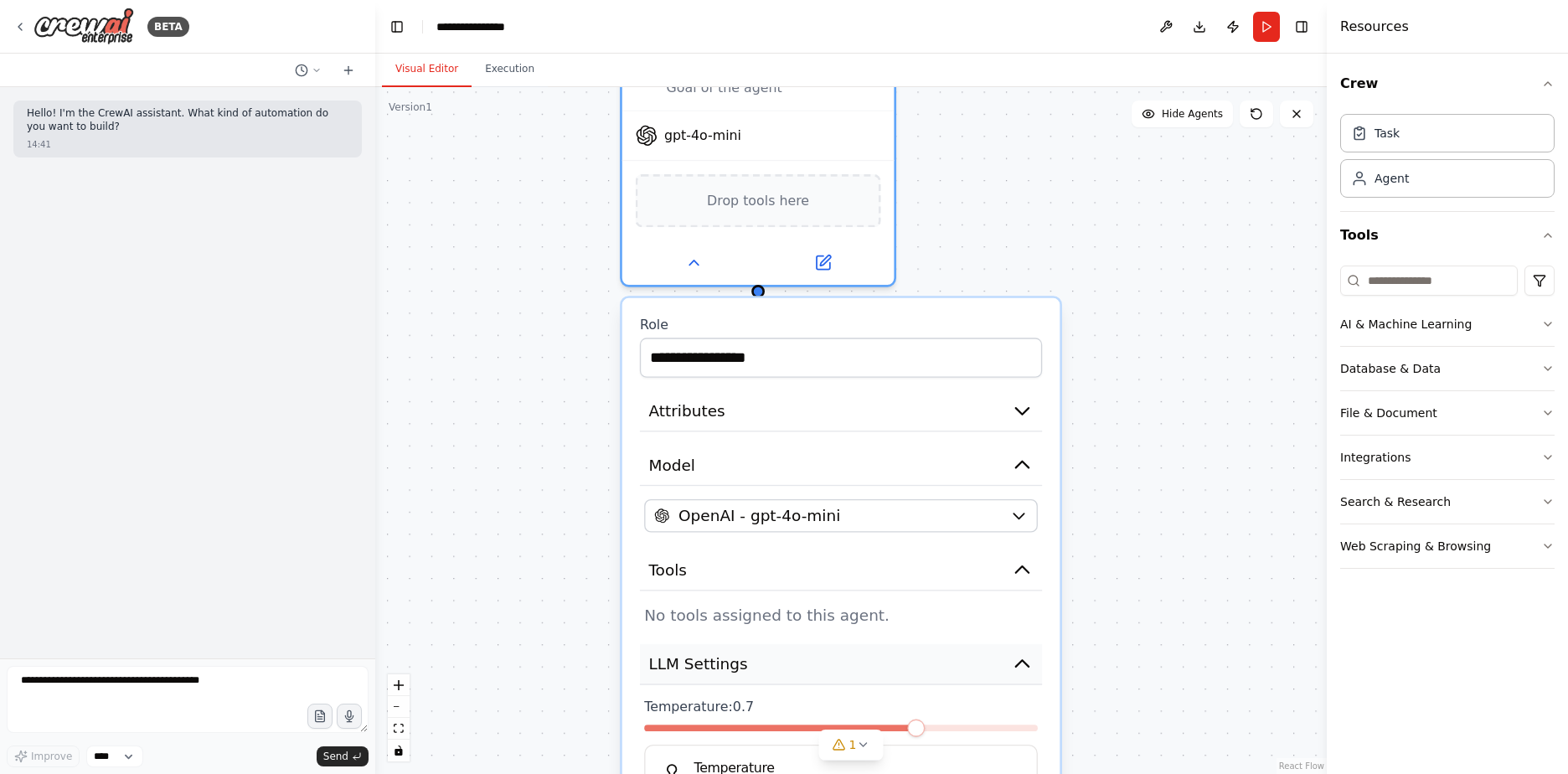
click at [922, 668] on button "LLM Settings" at bounding box center [840, 665] width 402 height 41
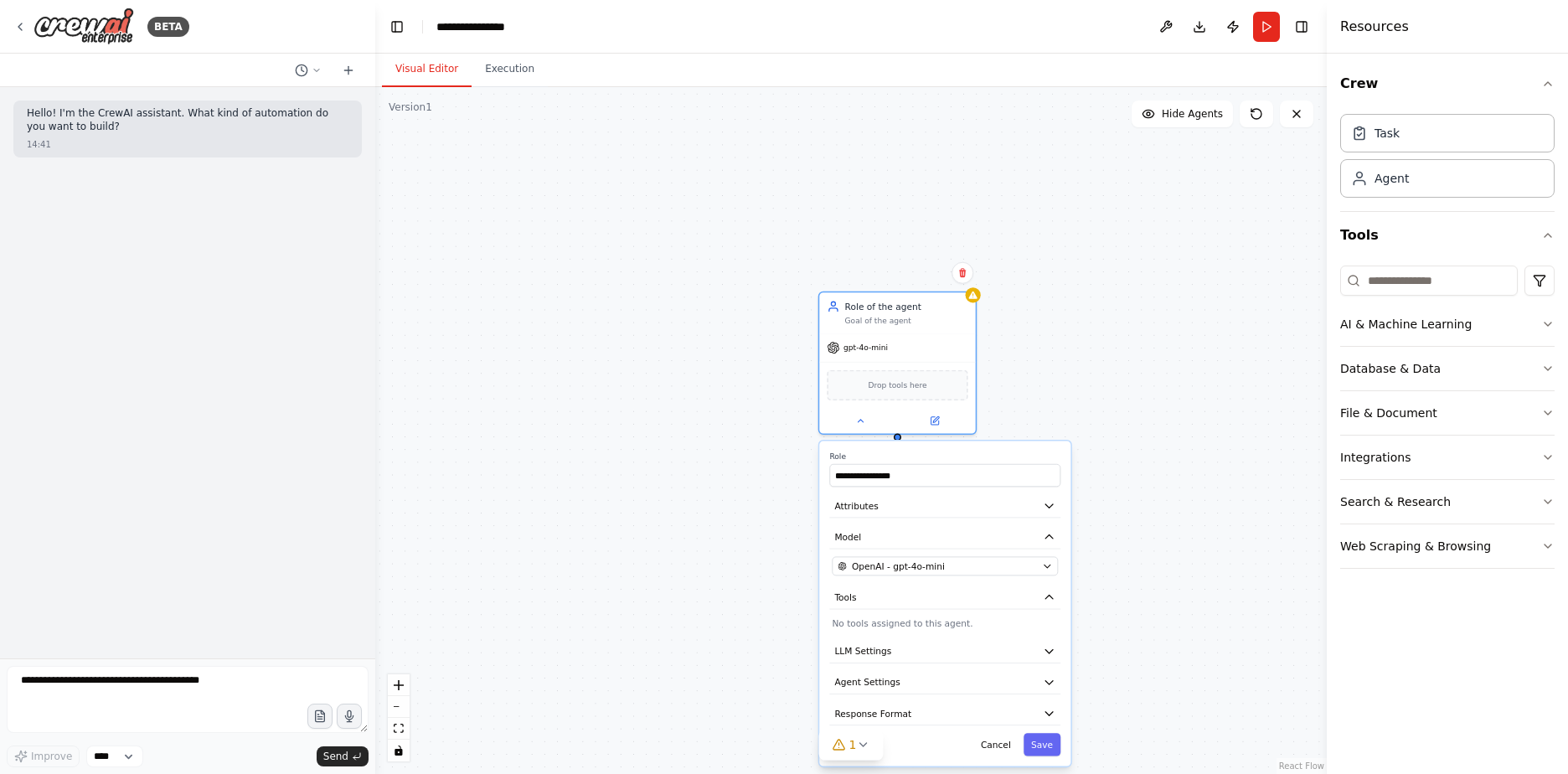
click at [1162, 405] on div "**********" at bounding box center [851, 431] width 951 height 687
click at [998, 750] on button "Cancel" at bounding box center [997, 745] width 46 height 23
click at [966, 284] on button at bounding box center [963, 274] width 22 height 22
click at [928, 277] on button "Confirm" at bounding box center [916, 274] width 60 height 20
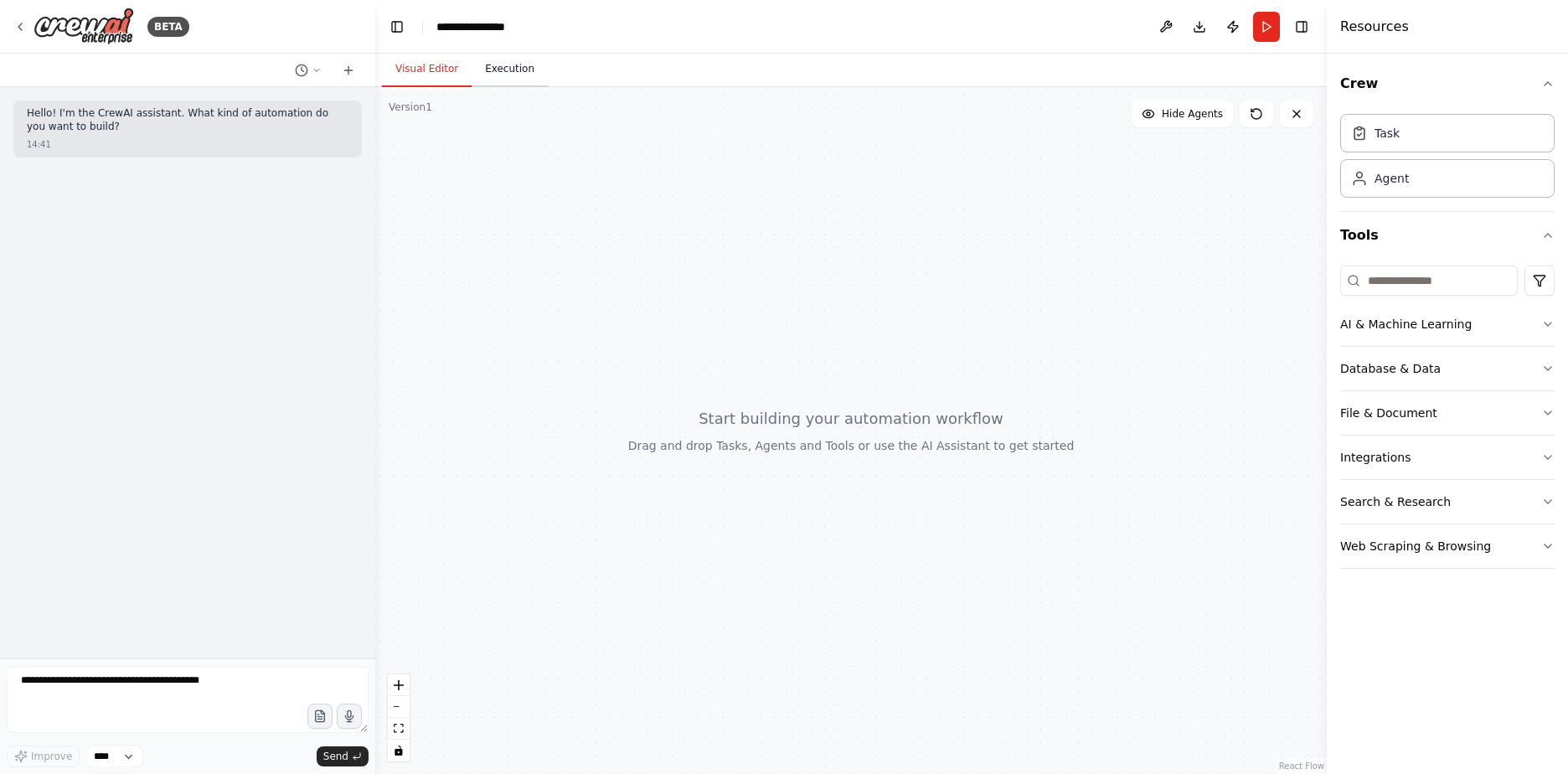
click at [509, 78] on button "Execution" at bounding box center [509, 69] width 76 height 35
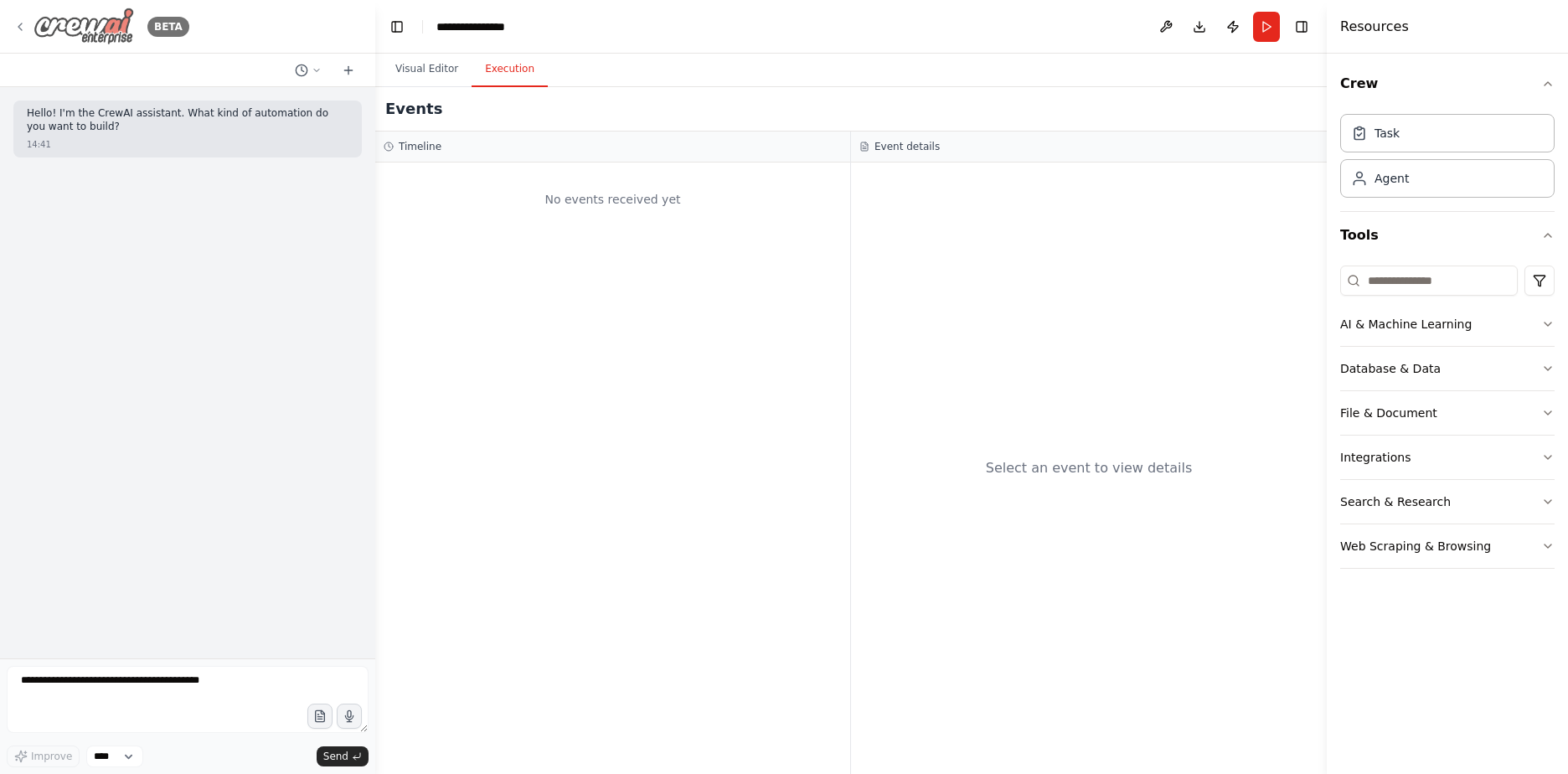
click at [26, 26] on icon at bounding box center [20, 27] width 13 height 13
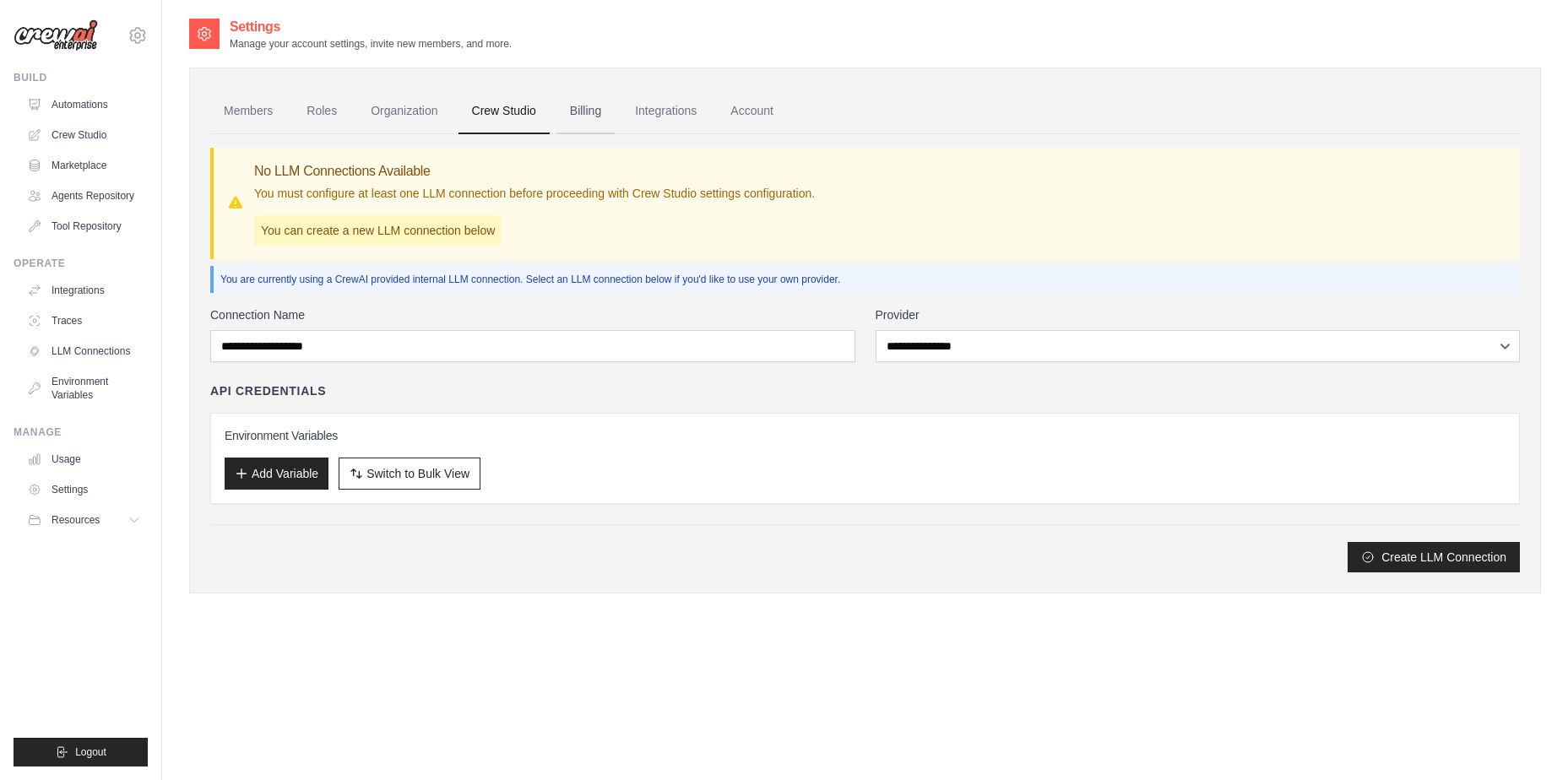
click at [580, 107] on link "Billing" at bounding box center [585, 112] width 58 height 46
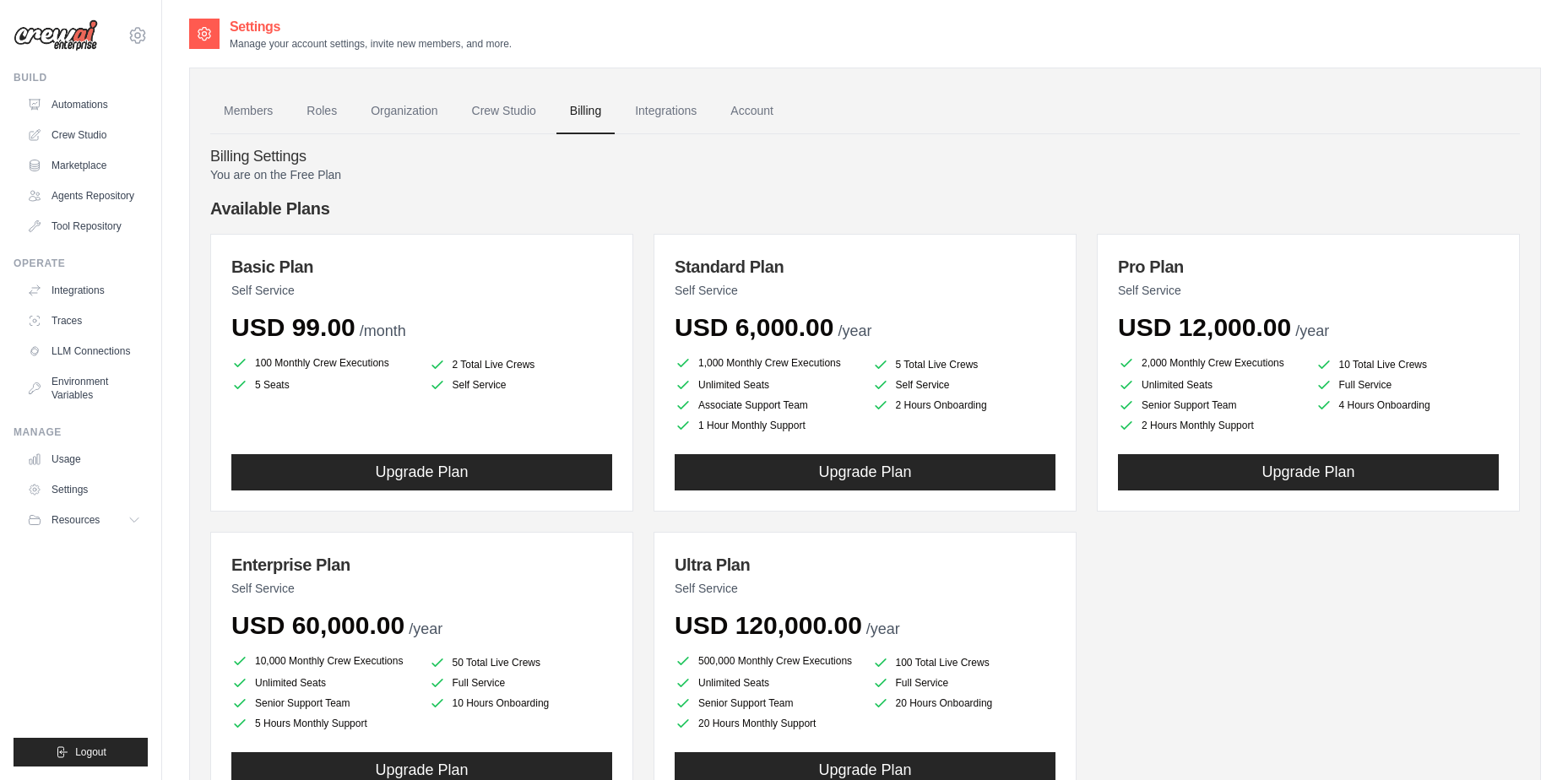
click at [666, 105] on link "Integrations" at bounding box center [666, 112] width 89 height 46
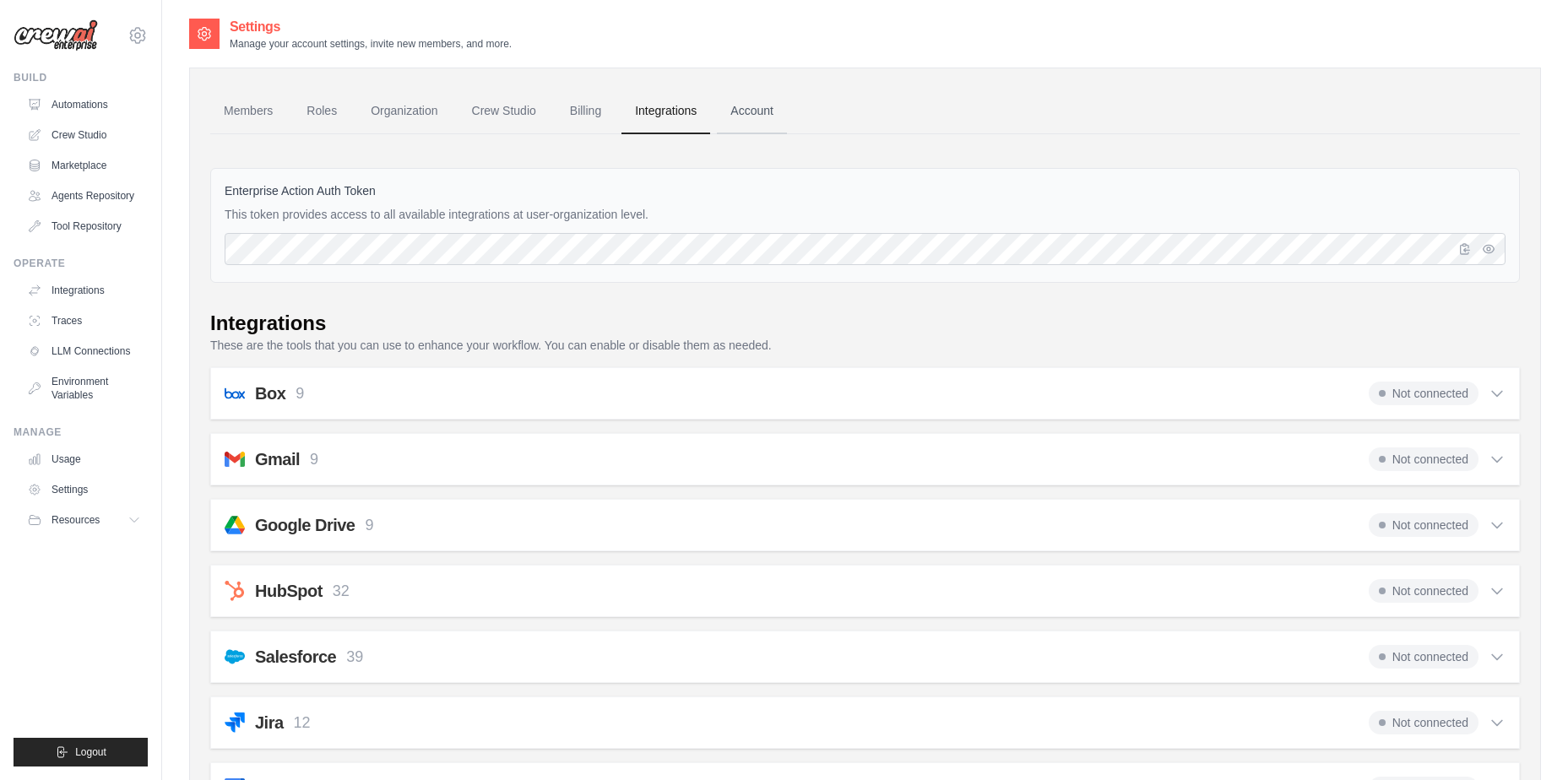
click at [739, 112] on link "Account" at bounding box center [751, 112] width 70 height 46
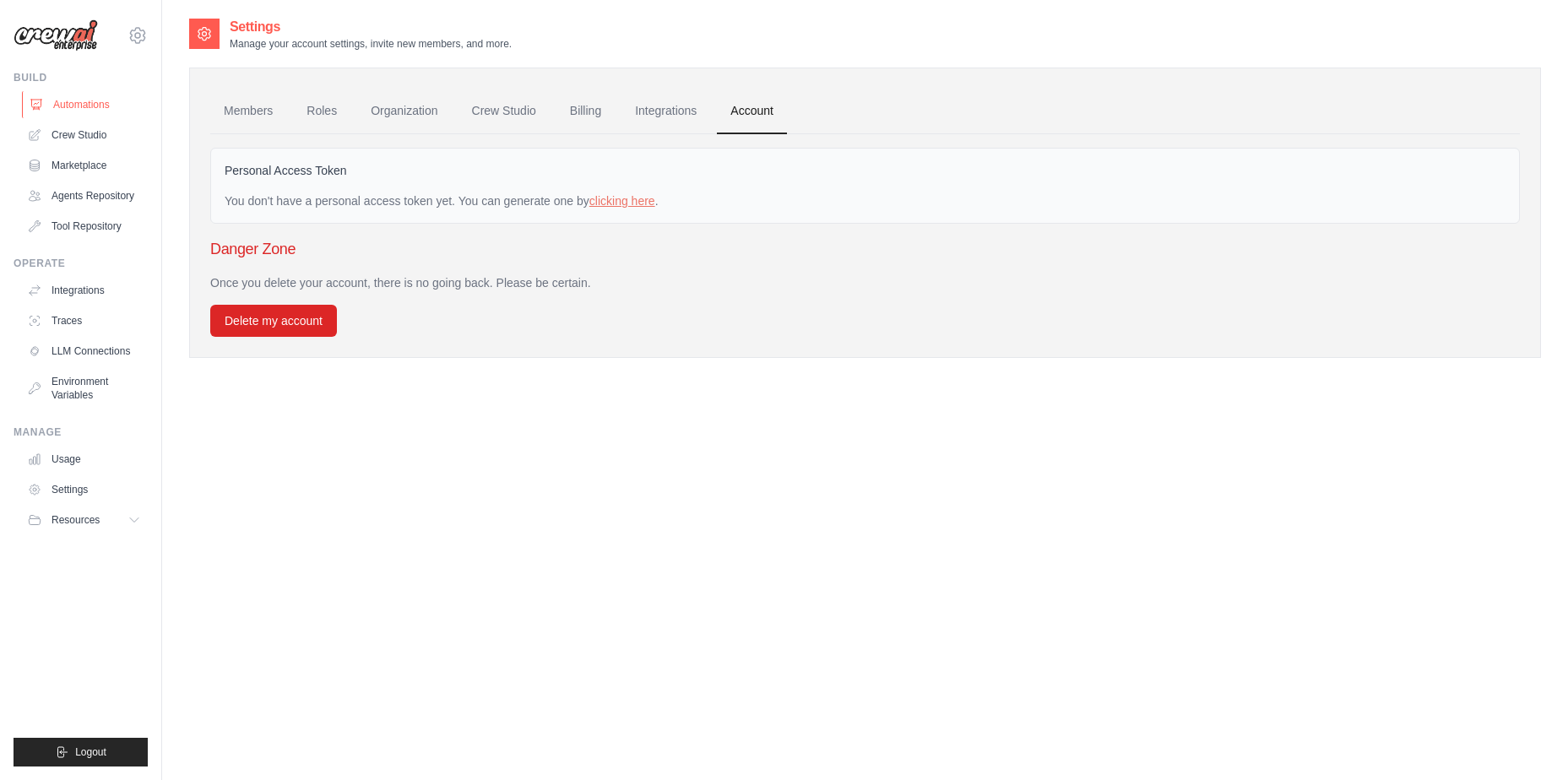
click at [57, 105] on link "Automations" at bounding box center [85, 104] width 127 height 27
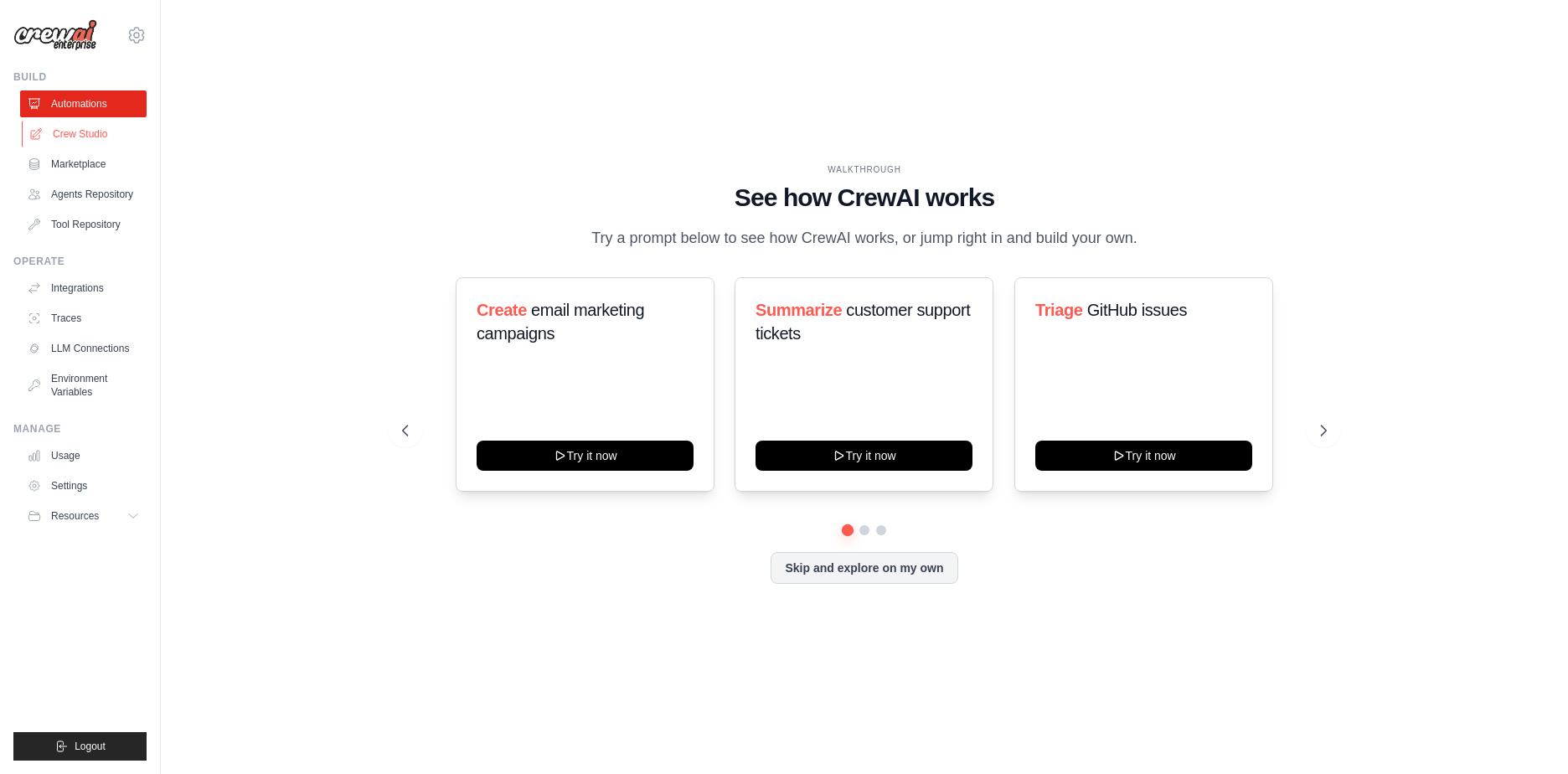
click at [65, 132] on link "Crew Studio" at bounding box center [85, 134] width 126 height 27
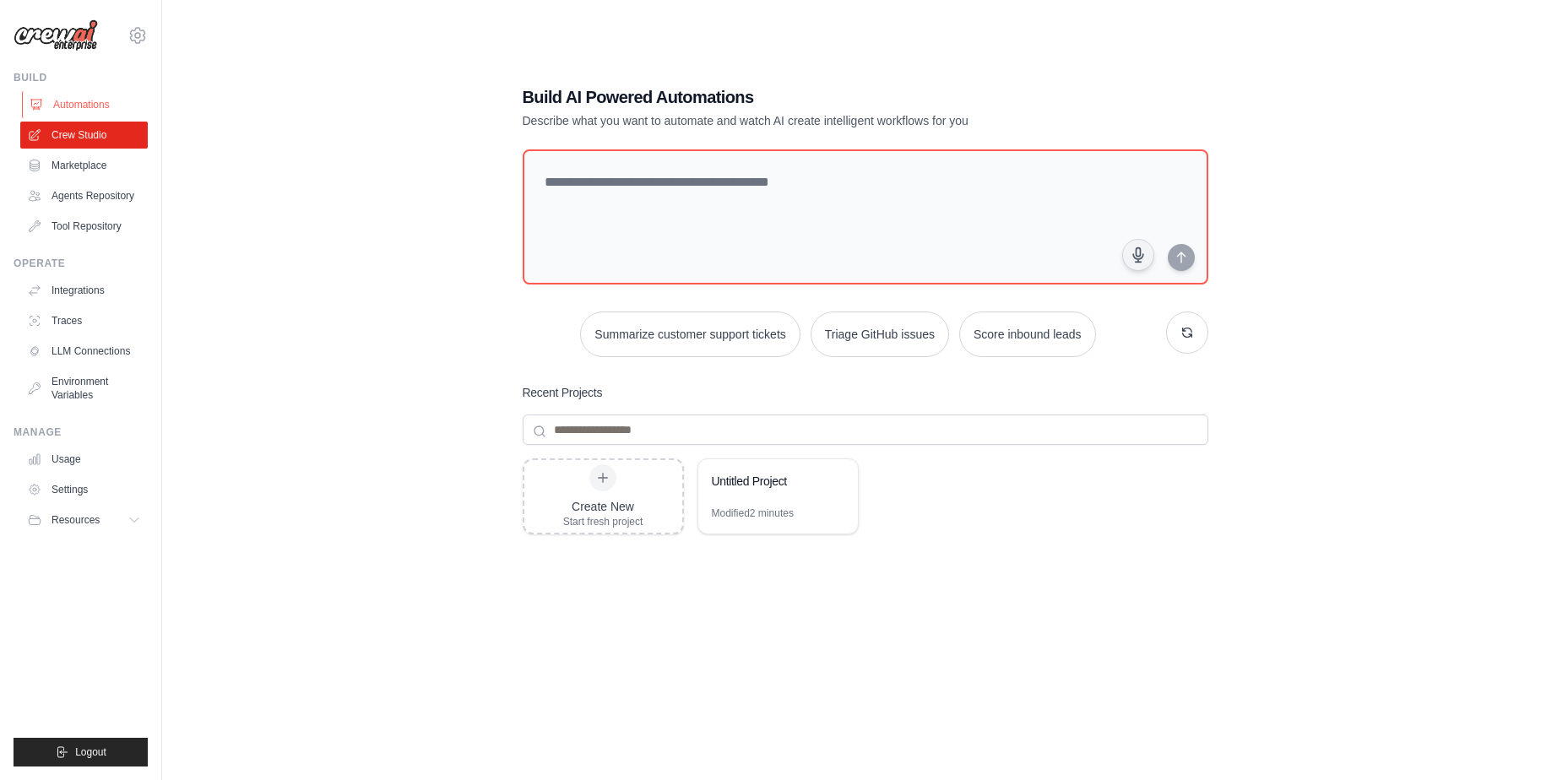
click at [65, 103] on link "Automations" at bounding box center [85, 104] width 127 height 27
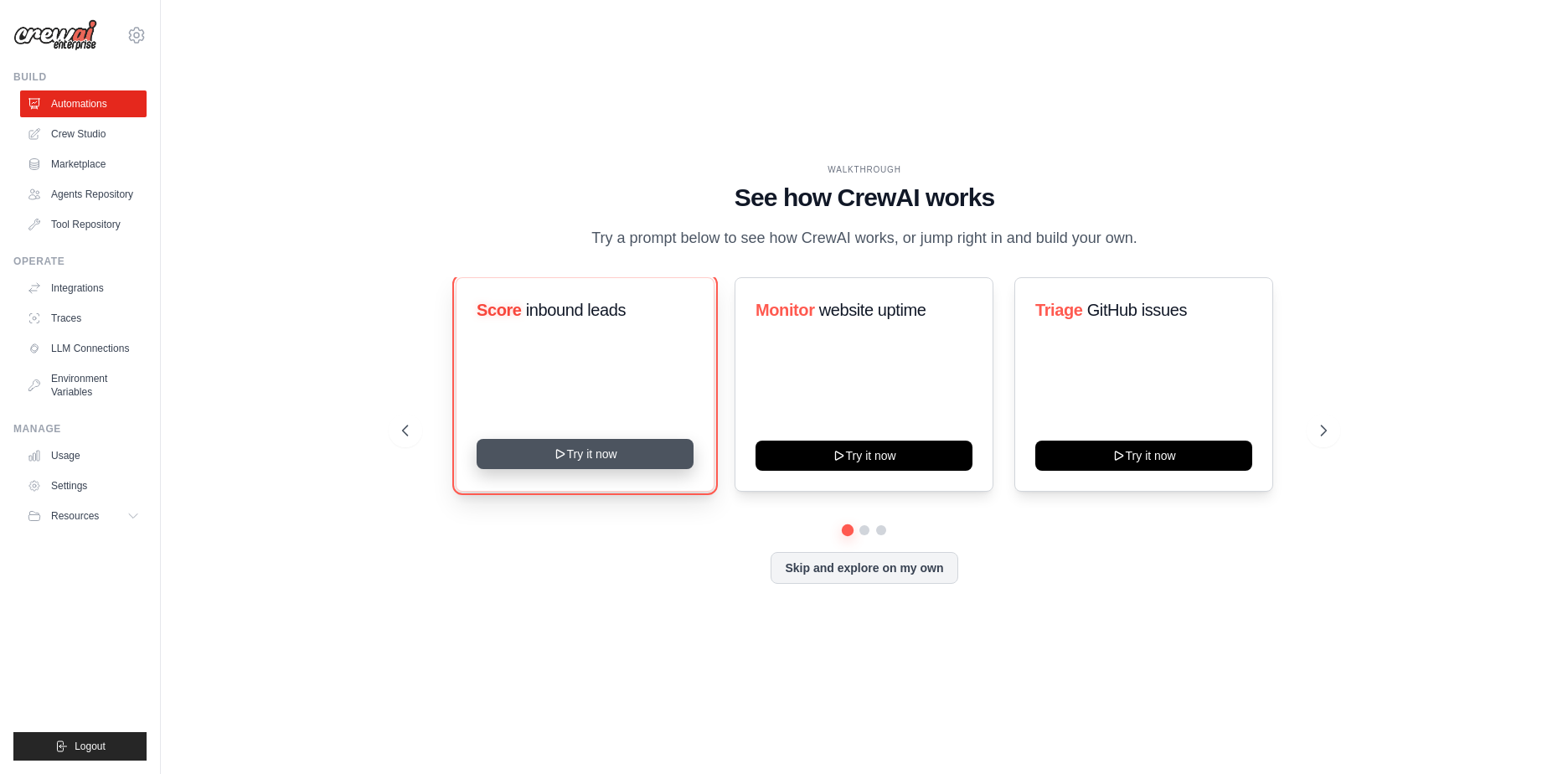
click at [612, 452] on button "Try it now" at bounding box center [585, 455] width 217 height 30
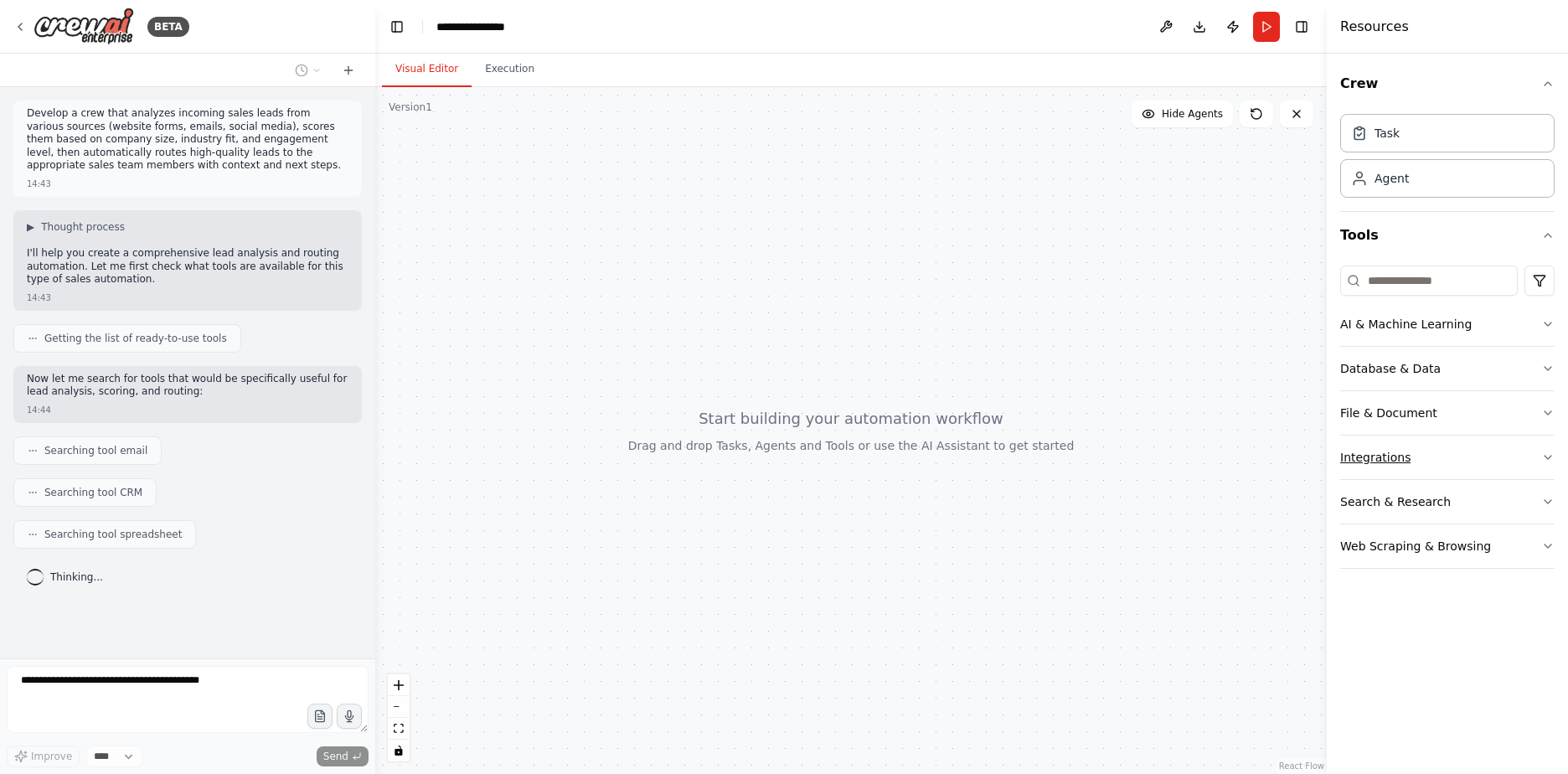
click at [1543, 455] on icon "button" at bounding box center [1548, 457] width 13 height 13
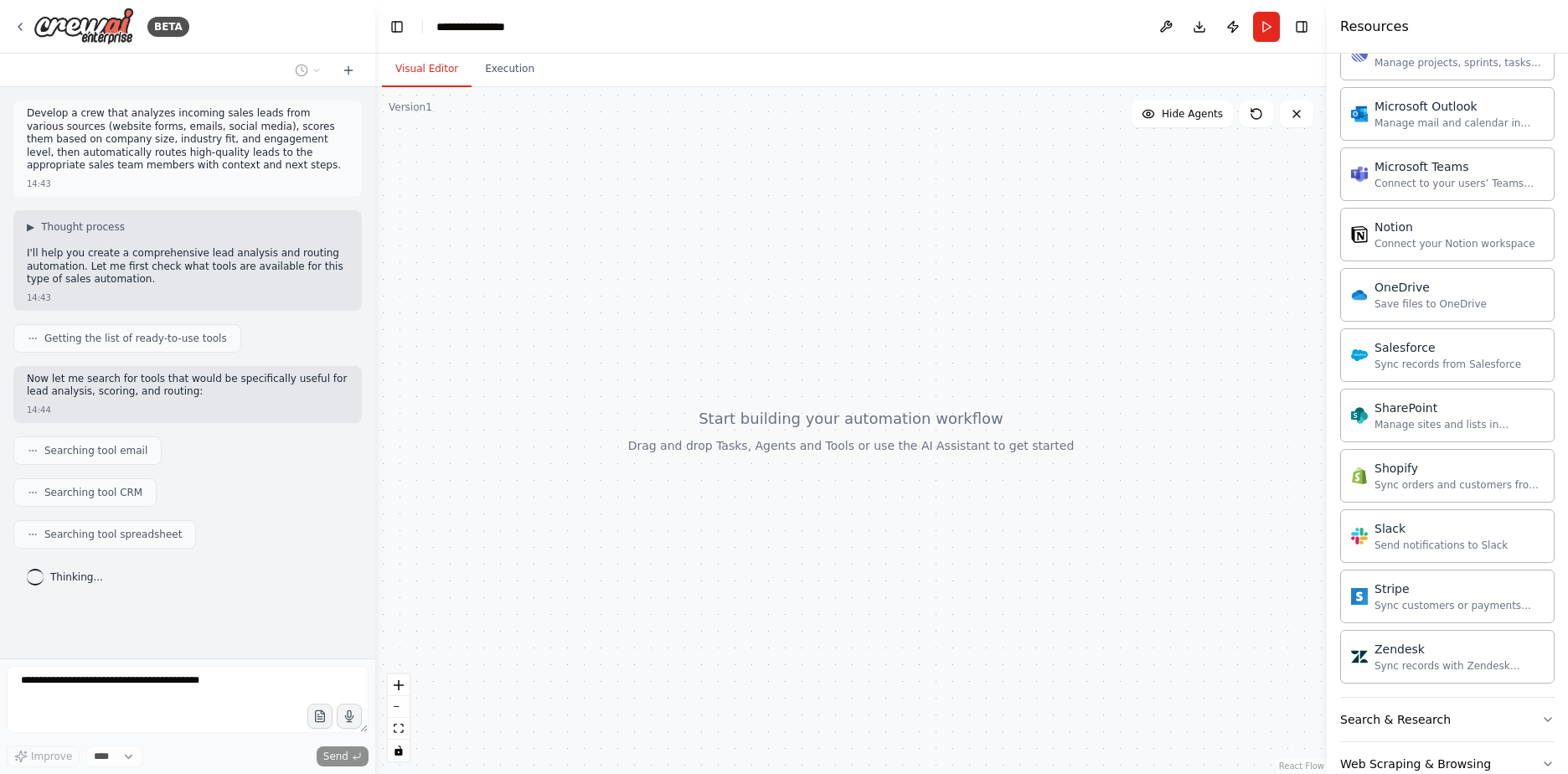
scroll to position [1163, 0]
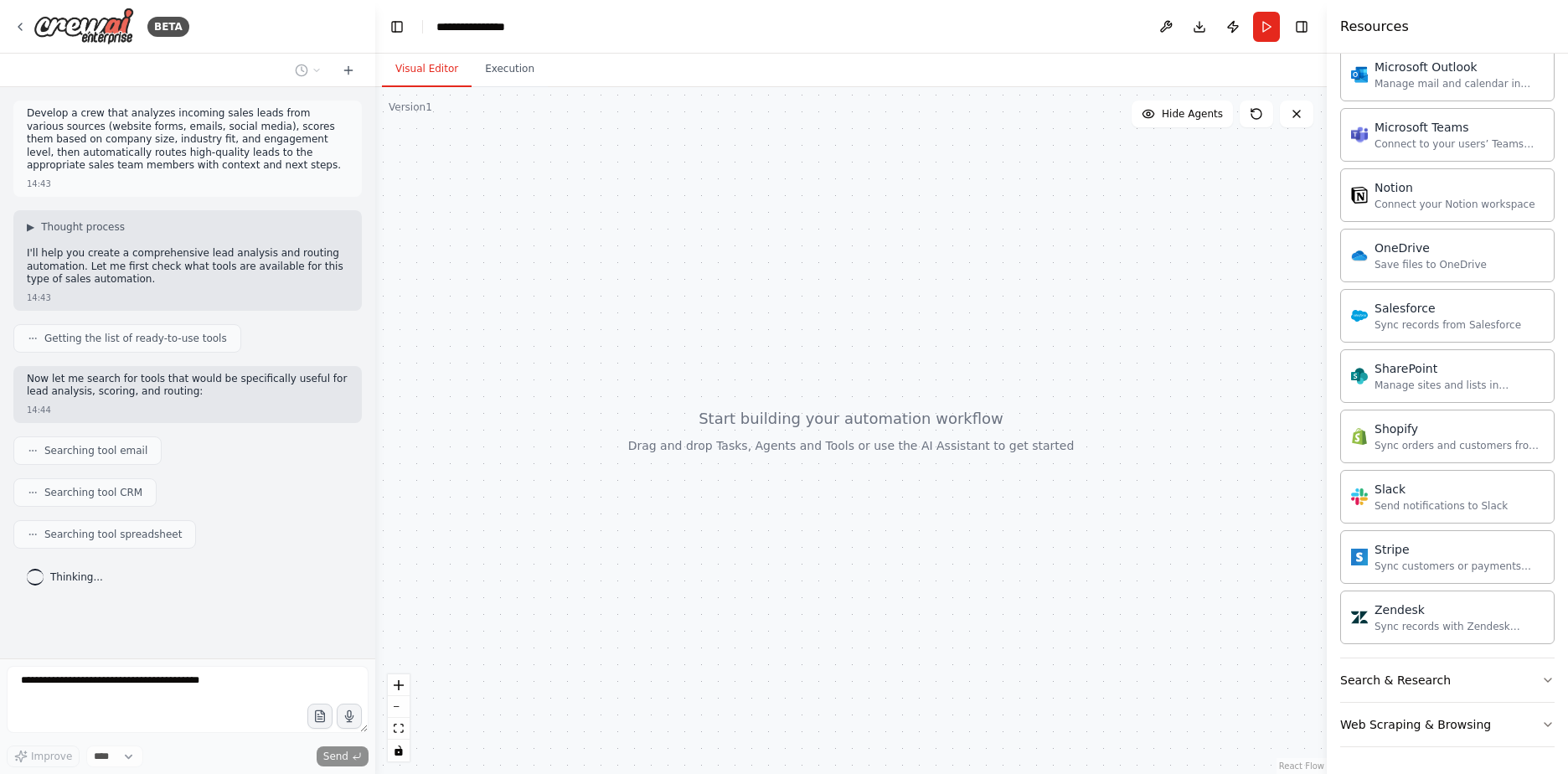
click at [869, 438] on div at bounding box center [851, 431] width 951 height 687
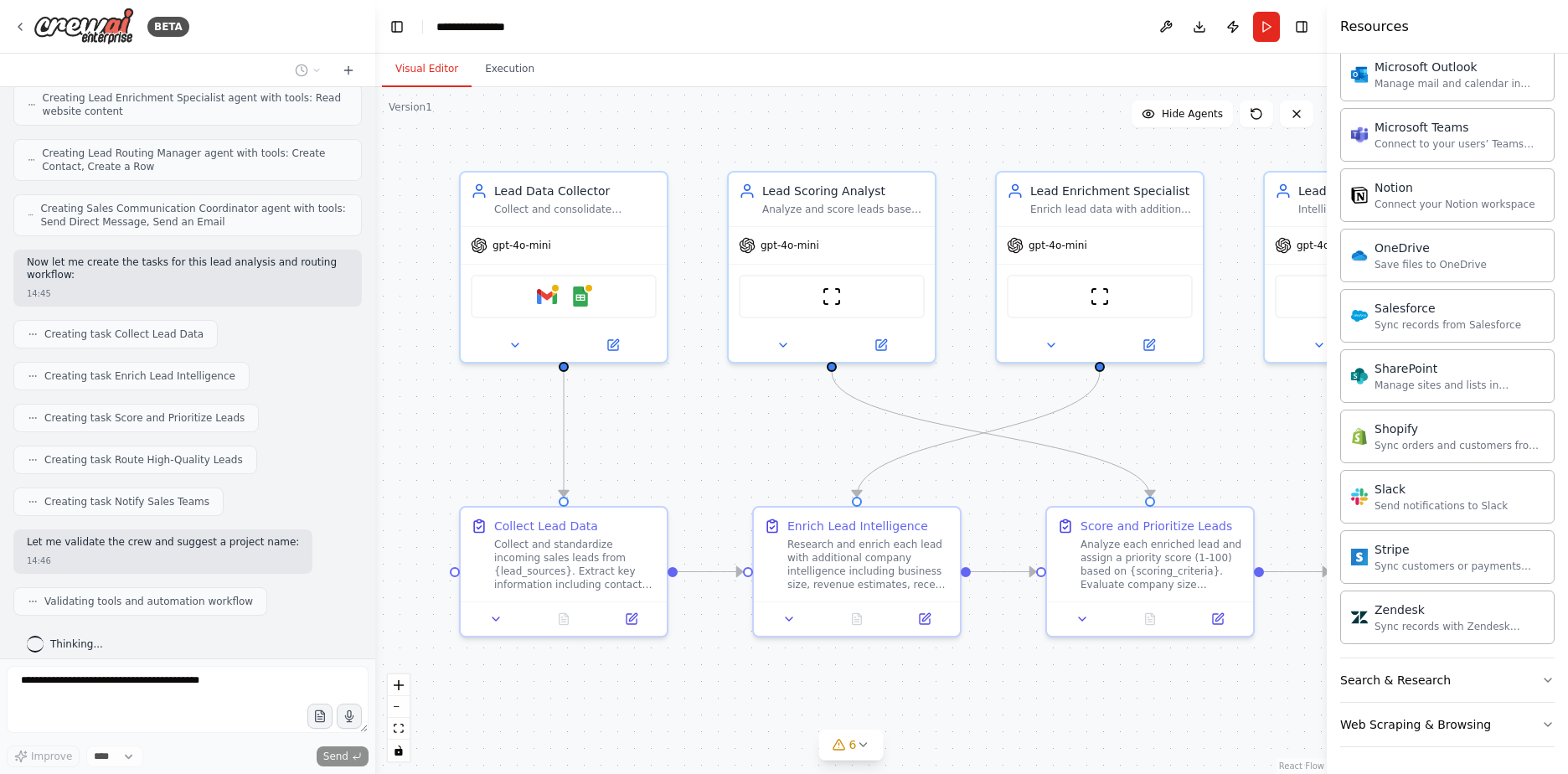
scroll to position [757, 0]
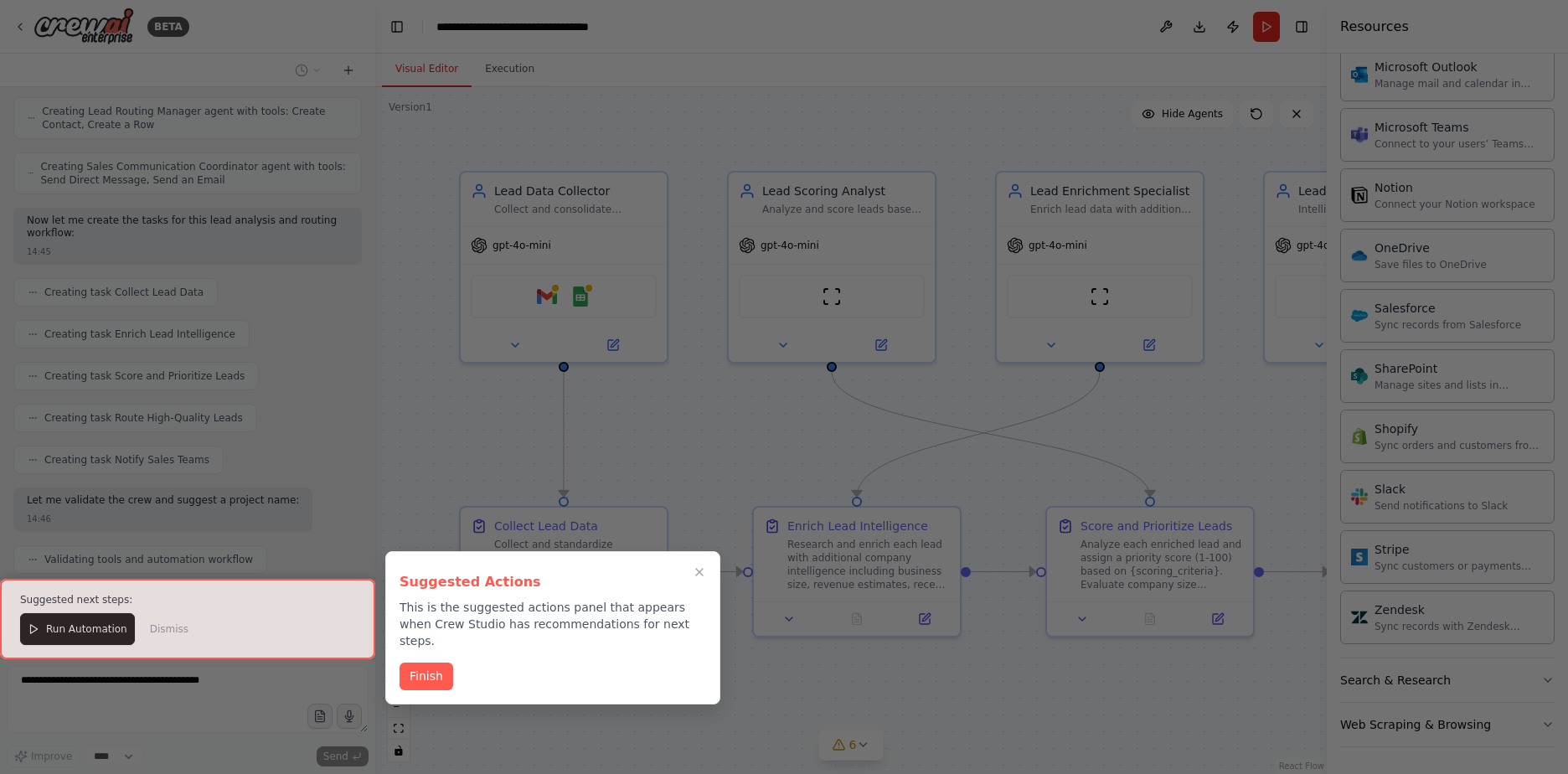
click at [1318, 480] on div at bounding box center [784, 387] width 1568 height 774
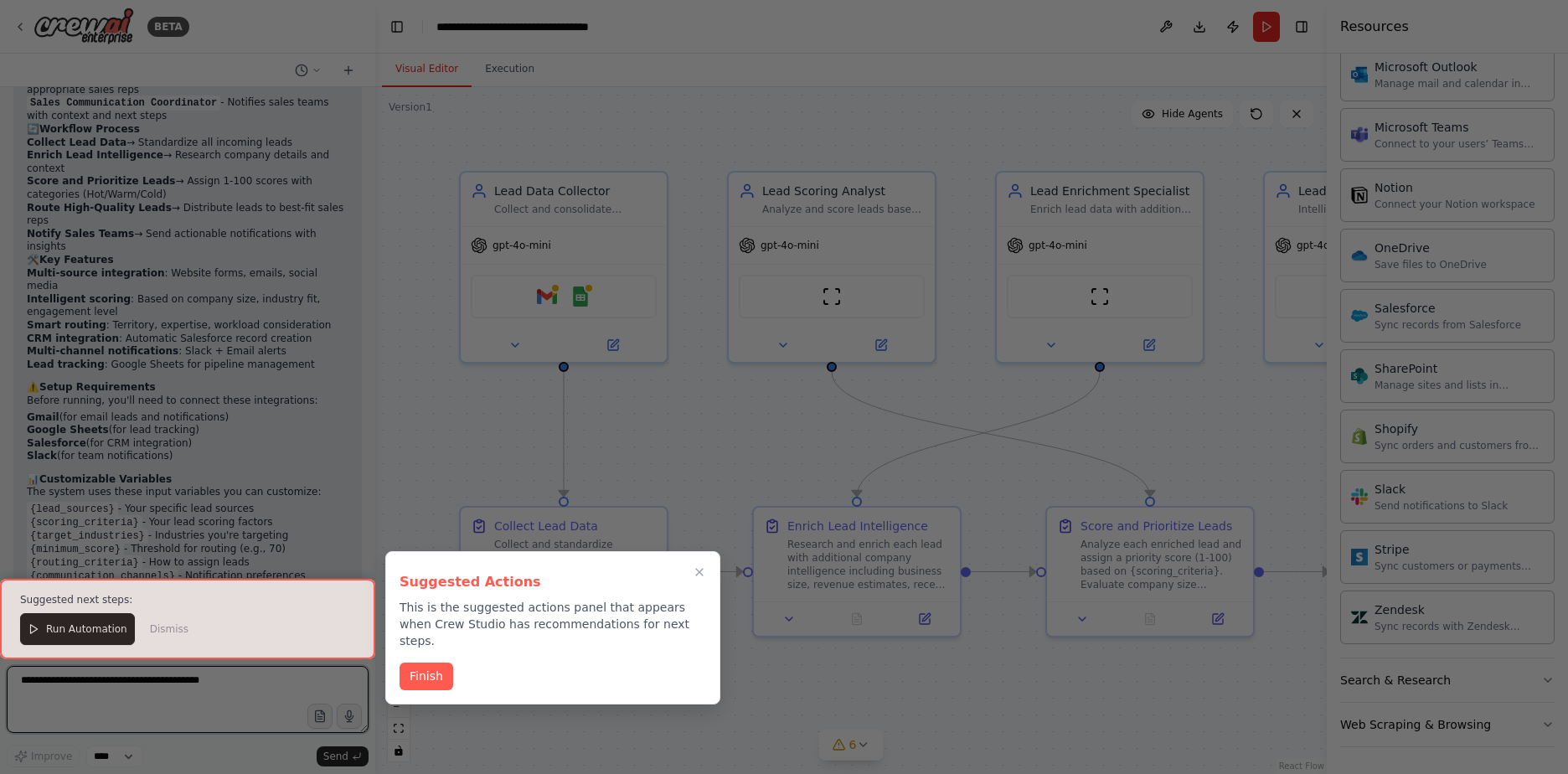
scroll to position [1500, 0]
click at [925, 689] on div at bounding box center [784, 387] width 1568 height 774
